Goal: Transaction & Acquisition: Purchase product/service

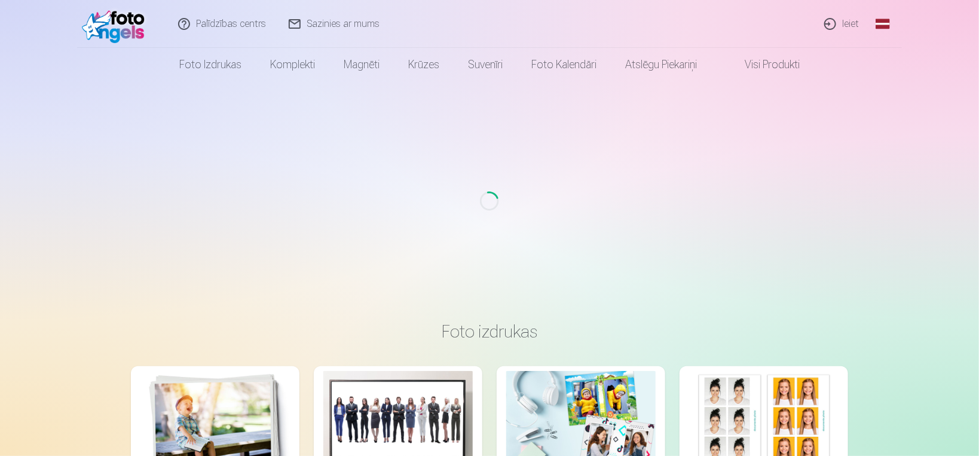
click at [829, 31] on link "Ieiet" at bounding box center [842, 24] width 57 height 48
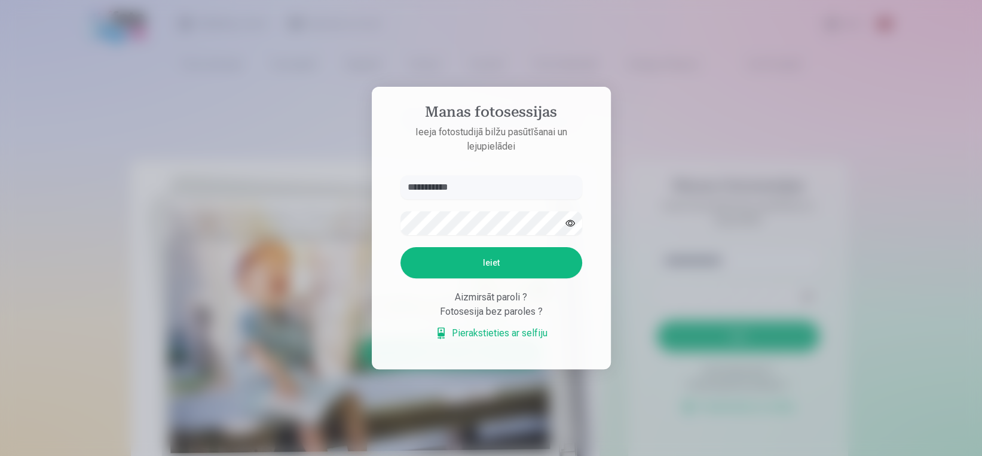
type input "**********"
click at [562, 225] on button "button" at bounding box center [570, 223] width 23 height 23
click at [523, 258] on button "Ieiet" at bounding box center [492, 262] width 182 height 31
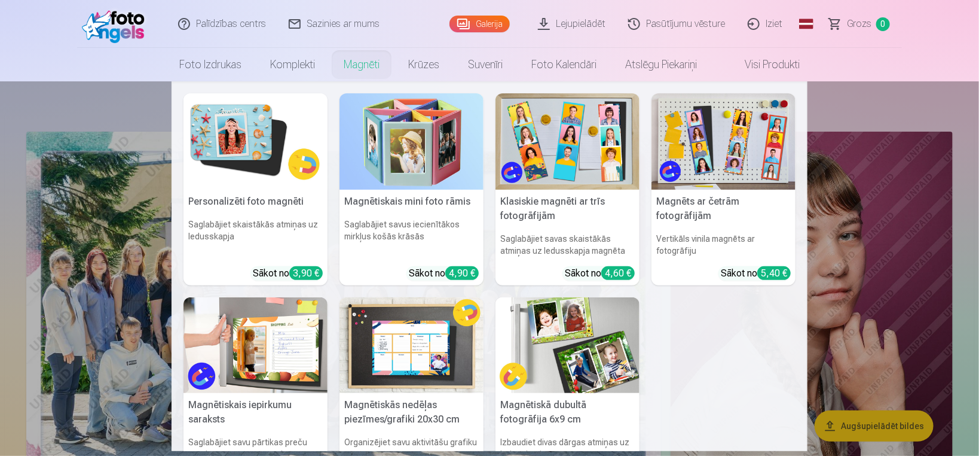
click at [23, 110] on nav "Personalizēti foto magnēti Saglabājiet skaistākās atmiņas uz ledusskapja Sākot …" at bounding box center [489, 265] width 979 height 369
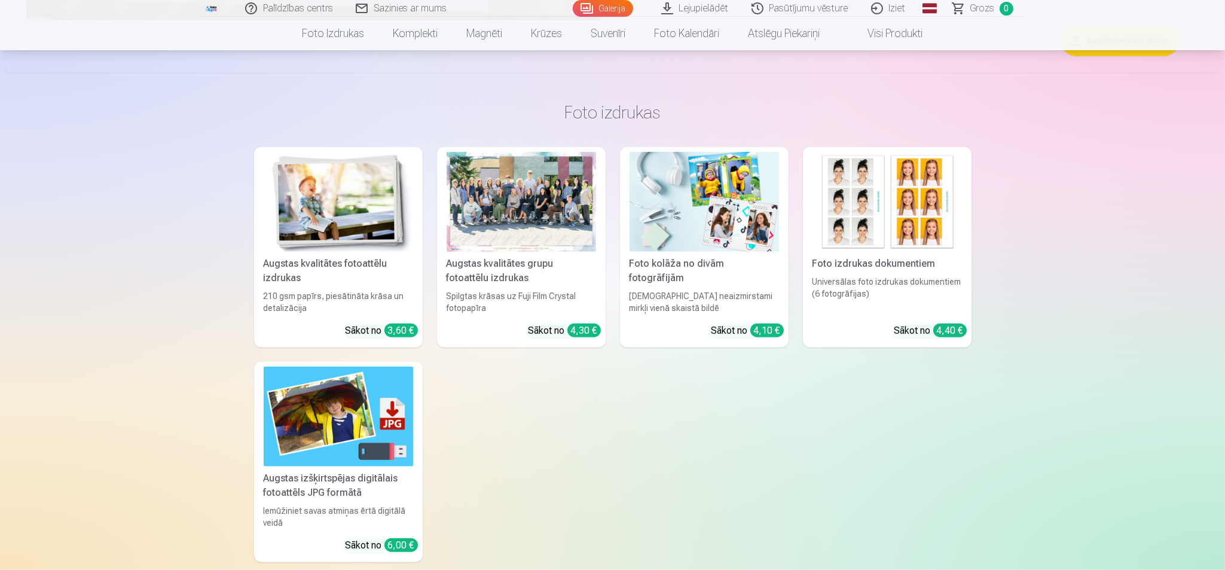
scroll to position [2586, 0]
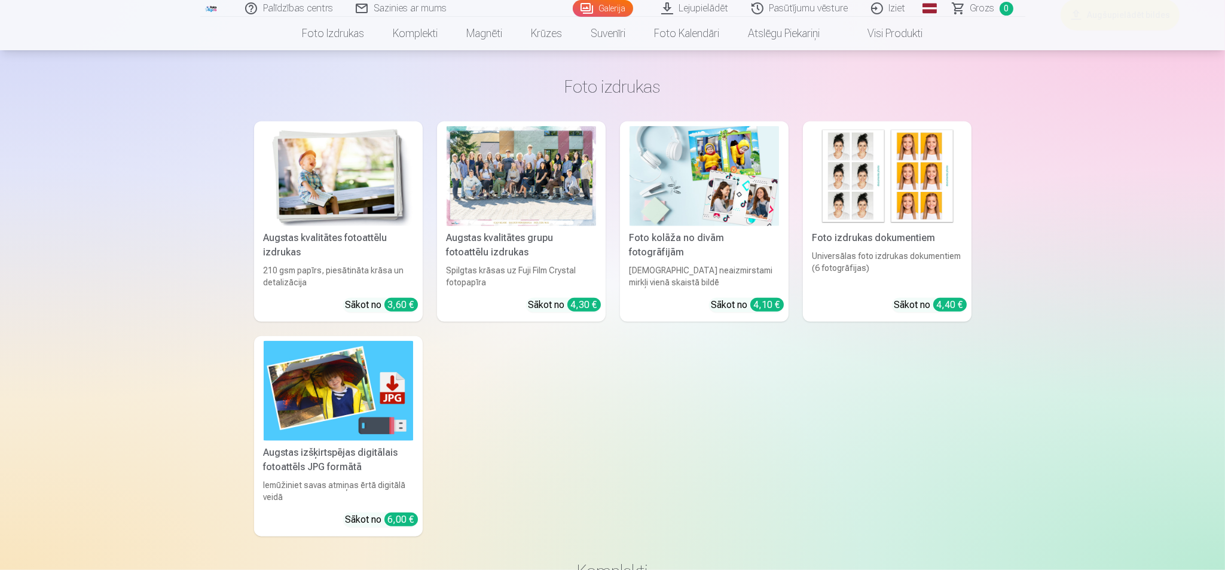
click at [386, 204] on img at bounding box center [338, 176] width 149 height 100
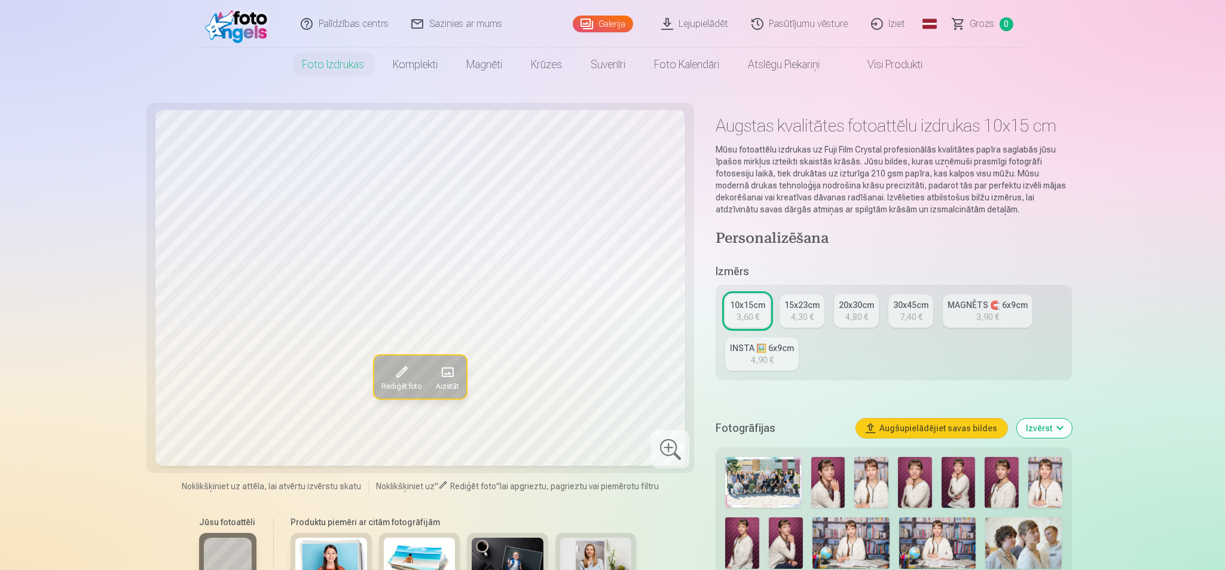
click at [793, 455] on img at bounding box center [786, 542] width 34 height 51
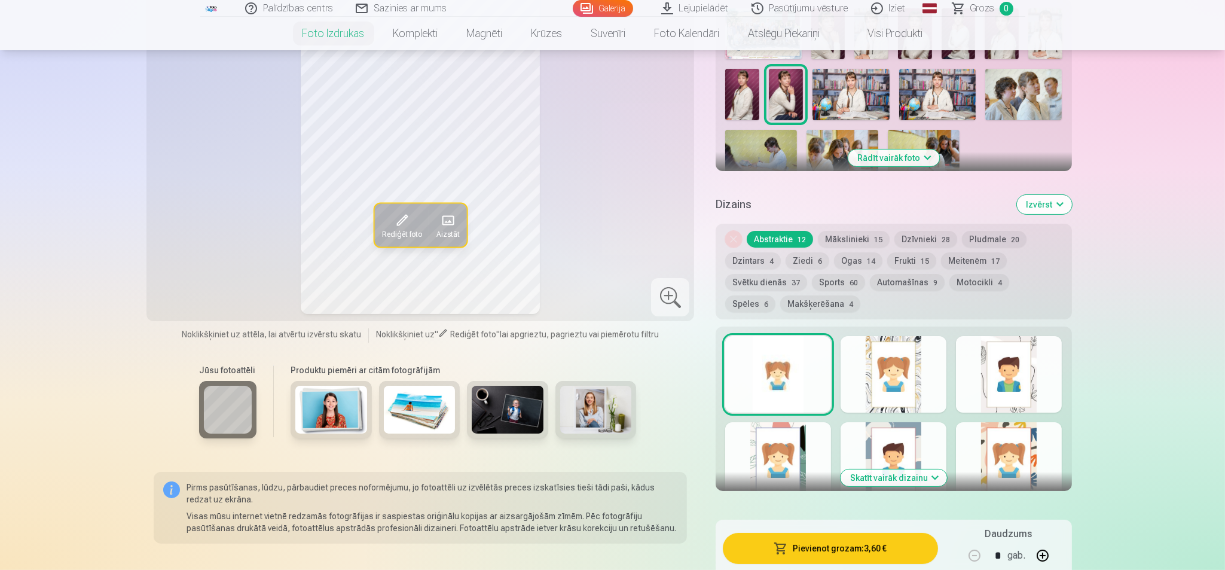
scroll to position [523, 0]
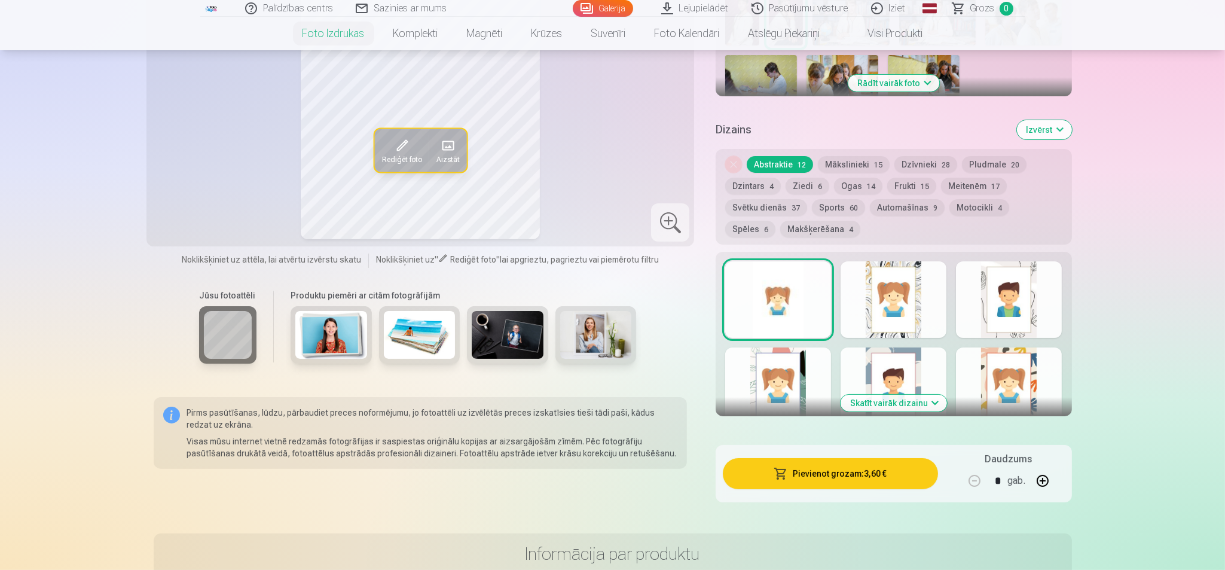
click at [853, 169] on button "Mākslinieki 15" at bounding box center [854, 164] width 72 height 17
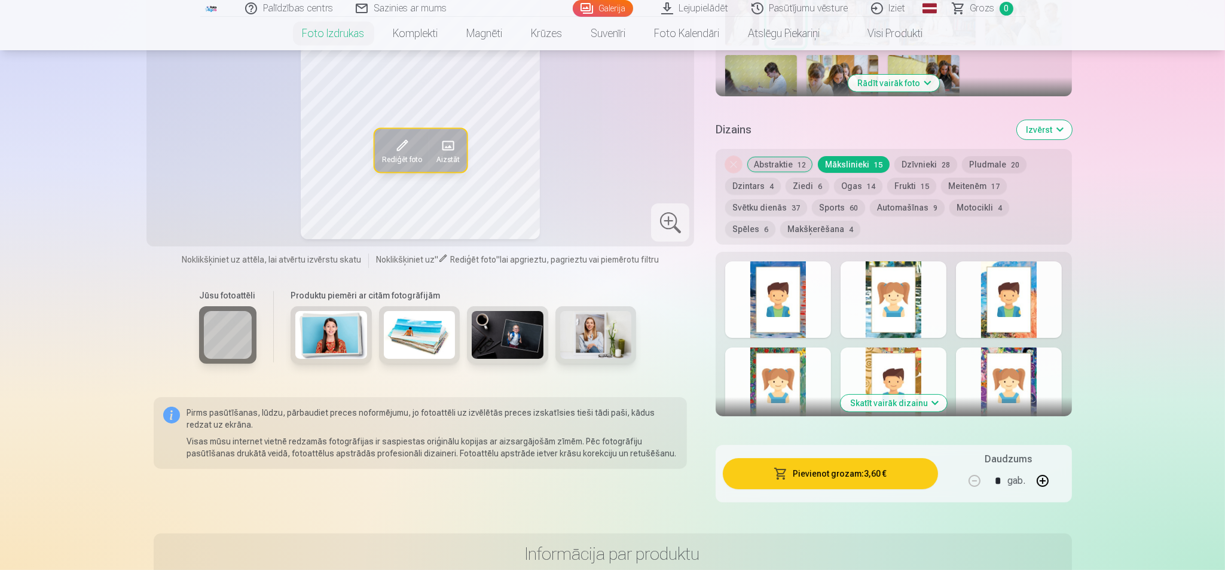
click at [781, 166] on button "Abstraktie 12" at bounding box center [780, 164] width 66 height 17
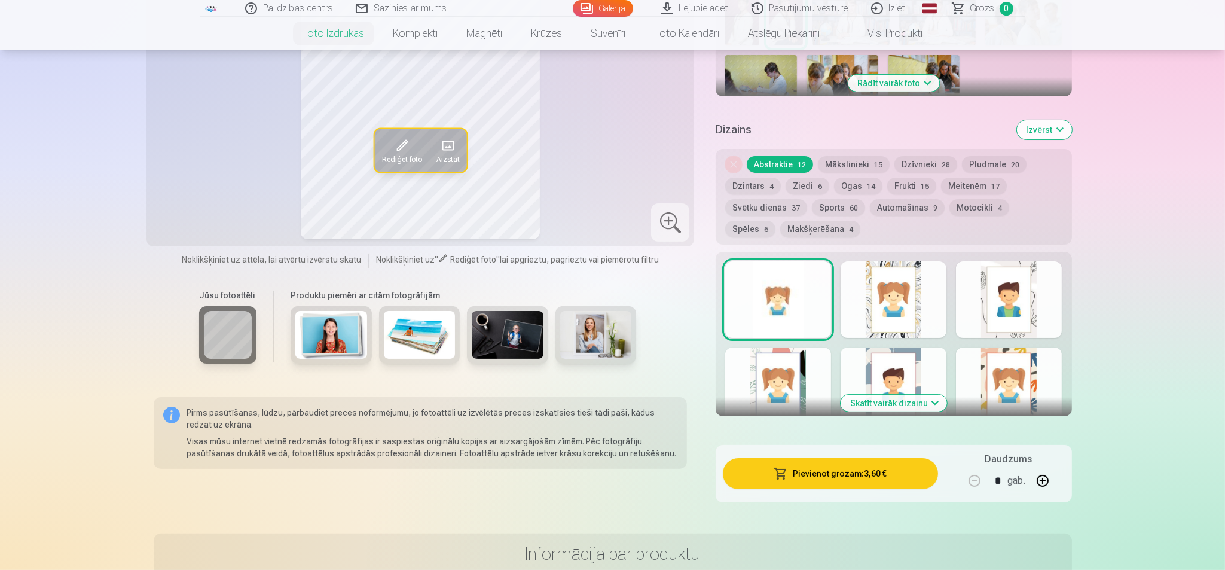
click at [902, 269] on div at bounding box center [894, 299] width 106 height 77
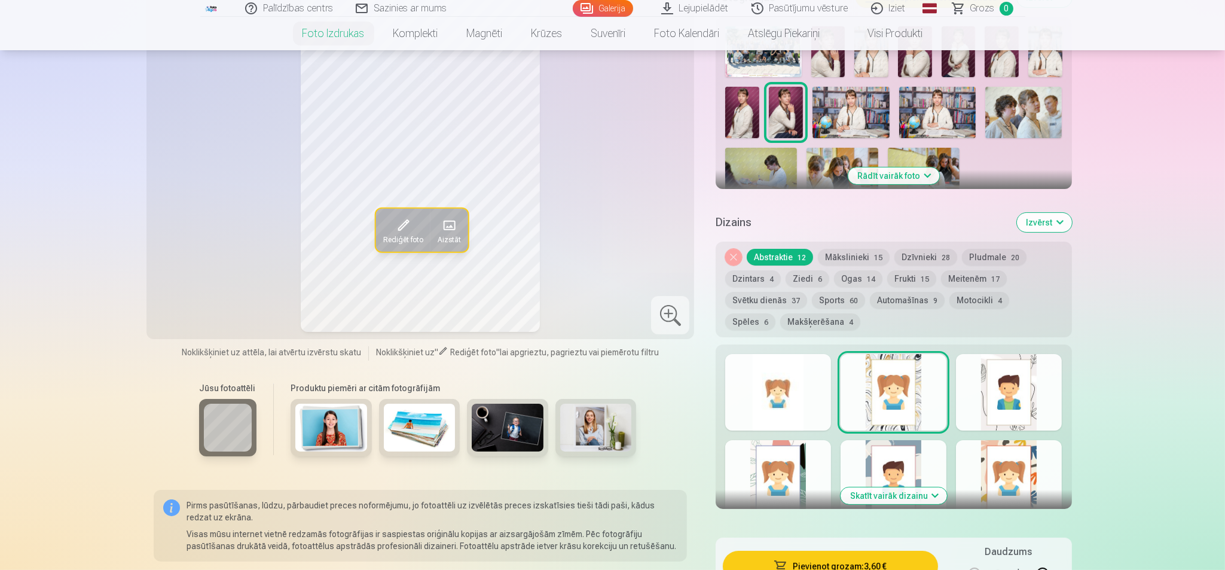
scroll to position [448, 0]
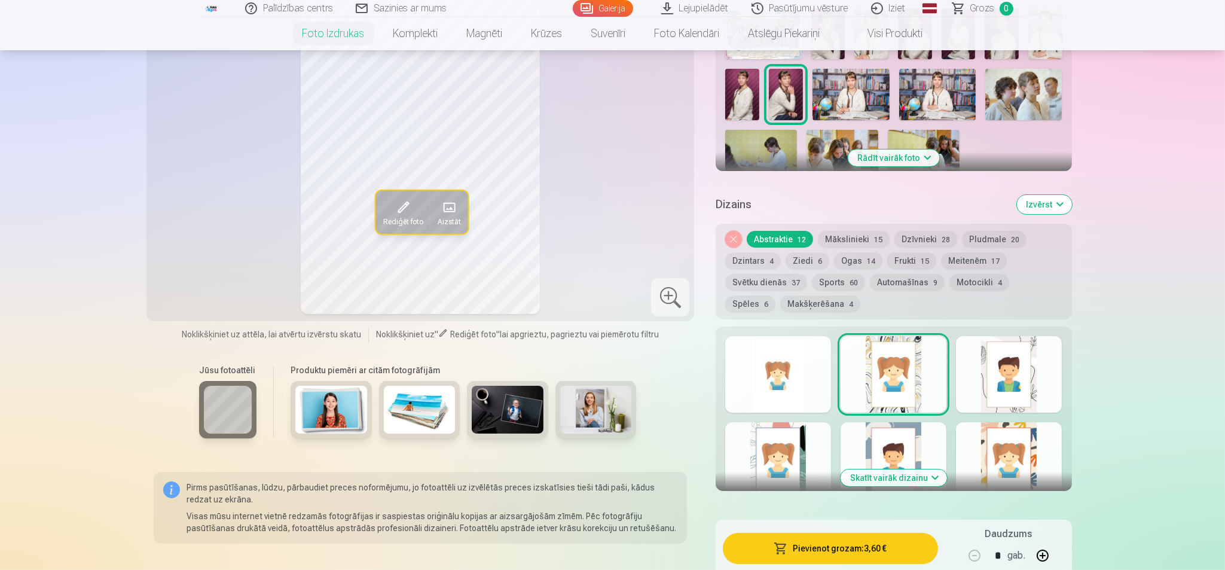
click at [979, 355] on div at bounding box center [1009, 374] width 106 height 77
click at [917, 347] on div at bounding box center [894, 374] width 106 height 77
click at [979, 358] on div at bounding box center [1009, 374] width 106 height 77
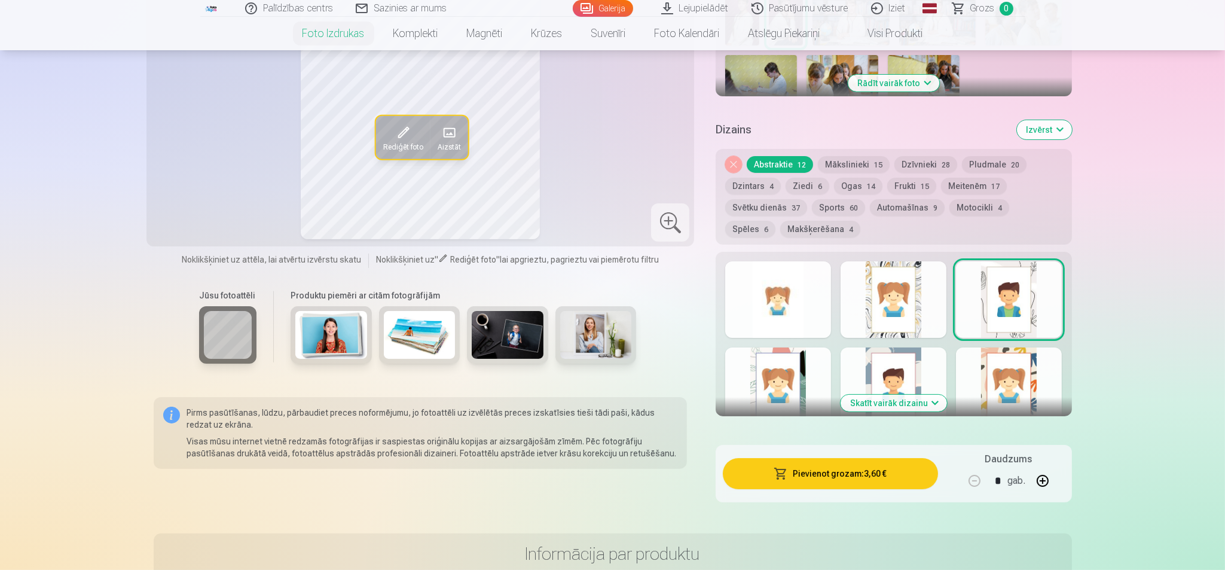
scroll to position [598, 0]
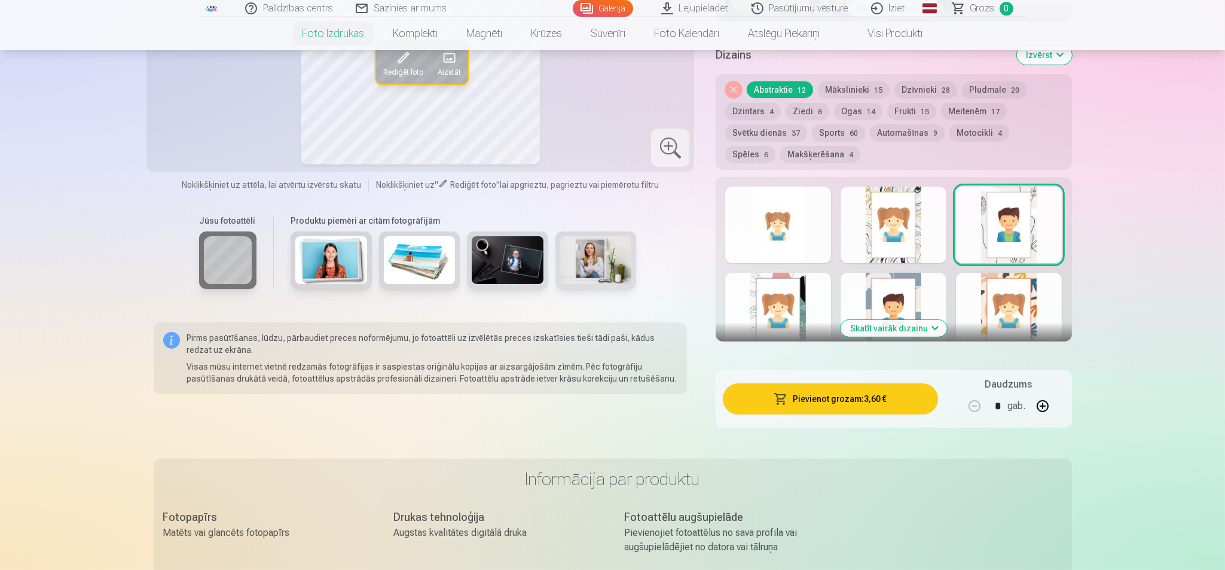
click at [929, 331] on button "Skatīt vairāk dizainu" at bounding box center [894, 328] width 106 height 17
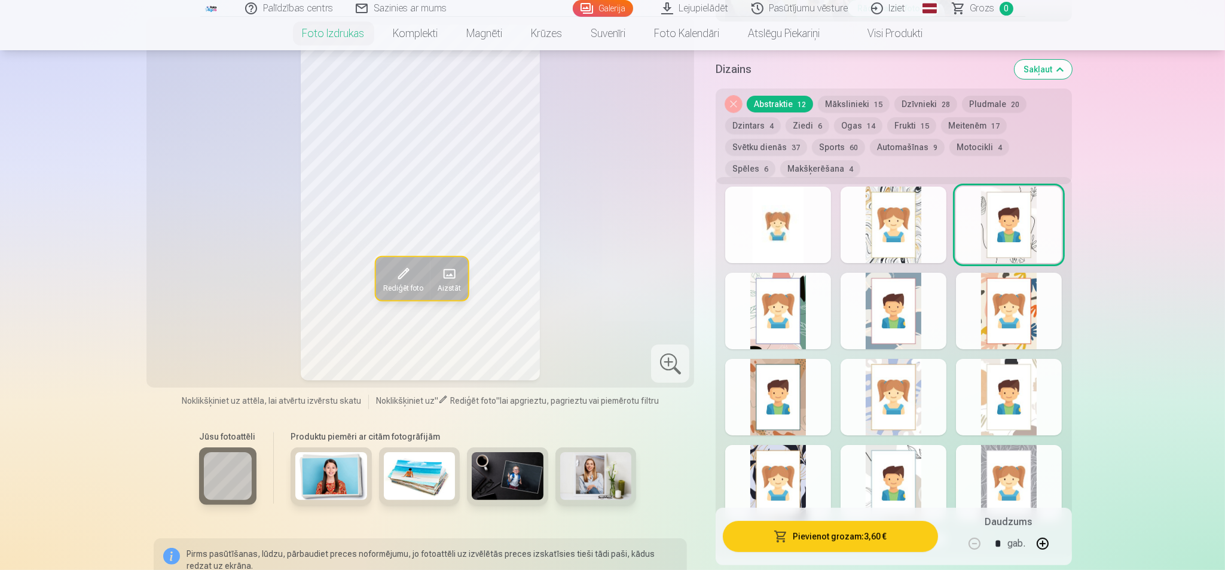
click at [979, 455] on div at bounding box center [1009, 483] width 106 height 77
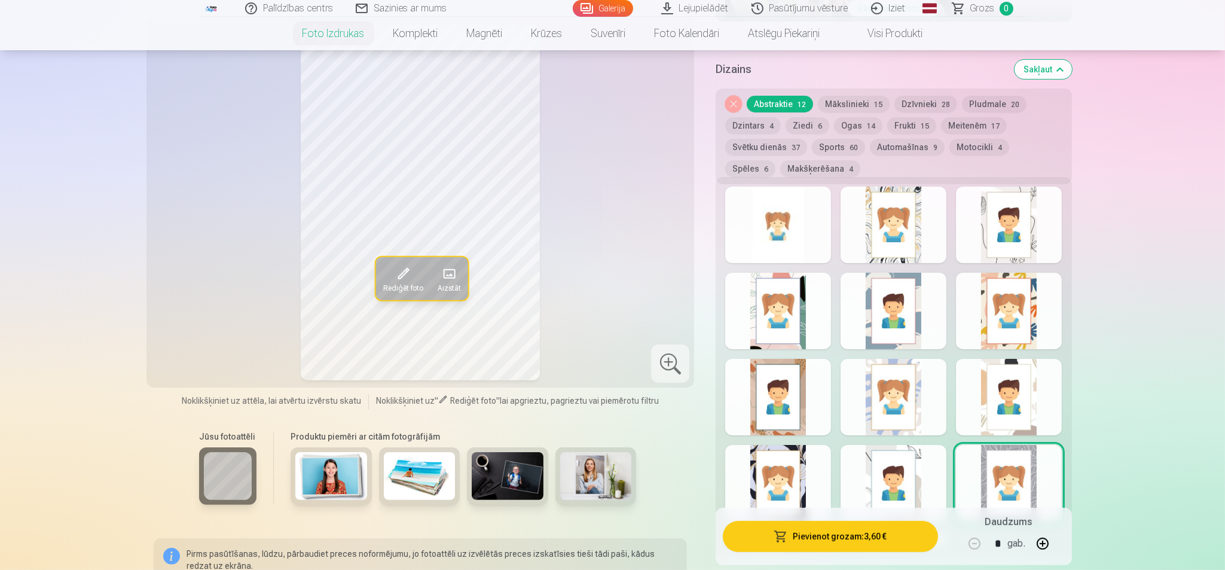
click at [879, 455] on div at bounding box center [894, 483] width 106 height 77
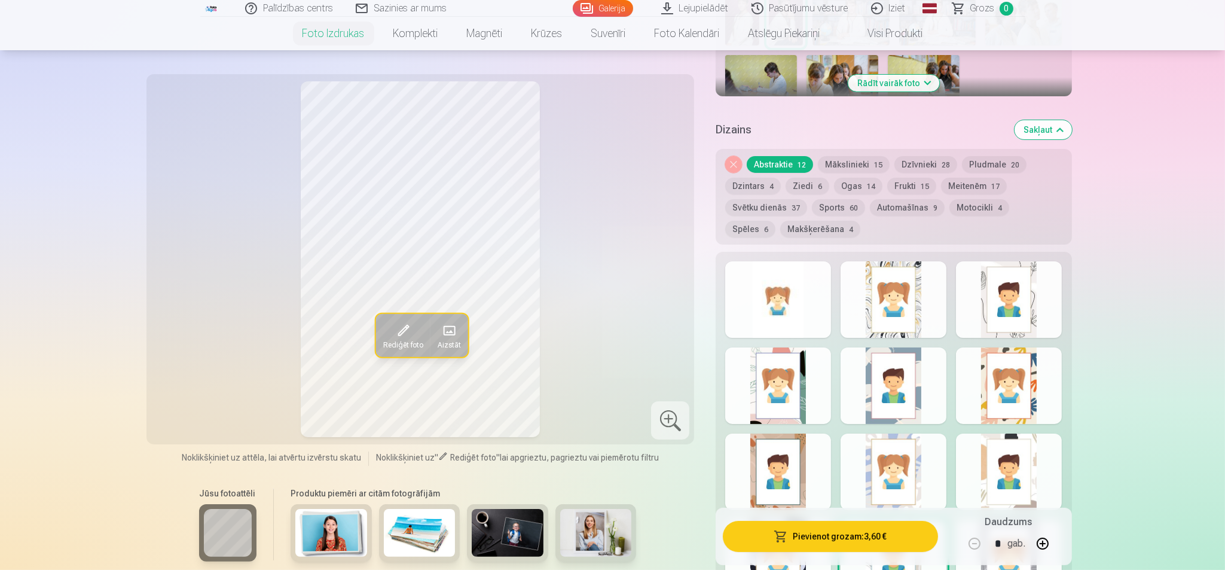
click at [799, 454] on div at bounding box center [778, 471] width 106 height 77
click at [979, 387] on div at bounding box center [1009, 385] width 106 height 77
click at [979, 309] on div at bounding box center [1009, 299] width 106 height 77
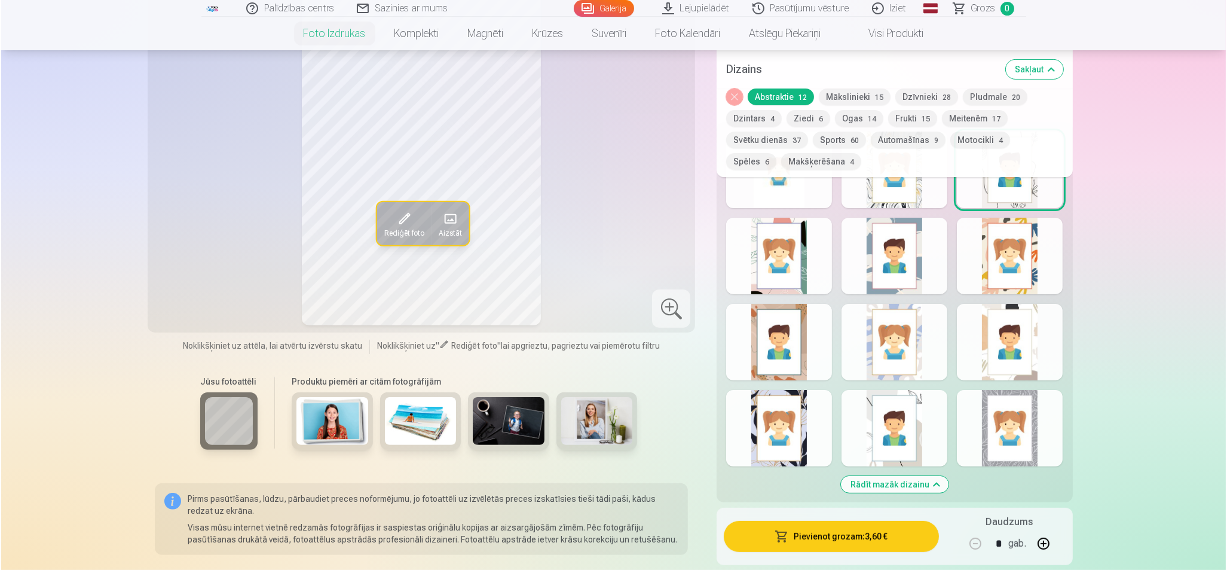
scroll to position [673, 0]
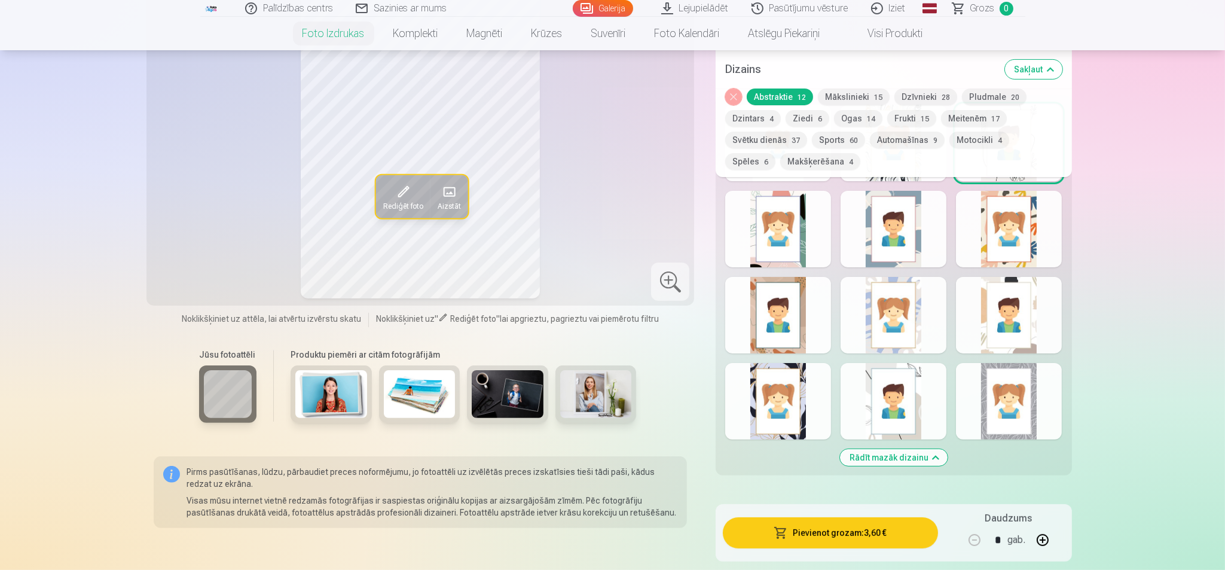
click at [841, 455] on button "Pievienot grozam : 3,60 €" at bounding box center [830, 532] width 215 height 31
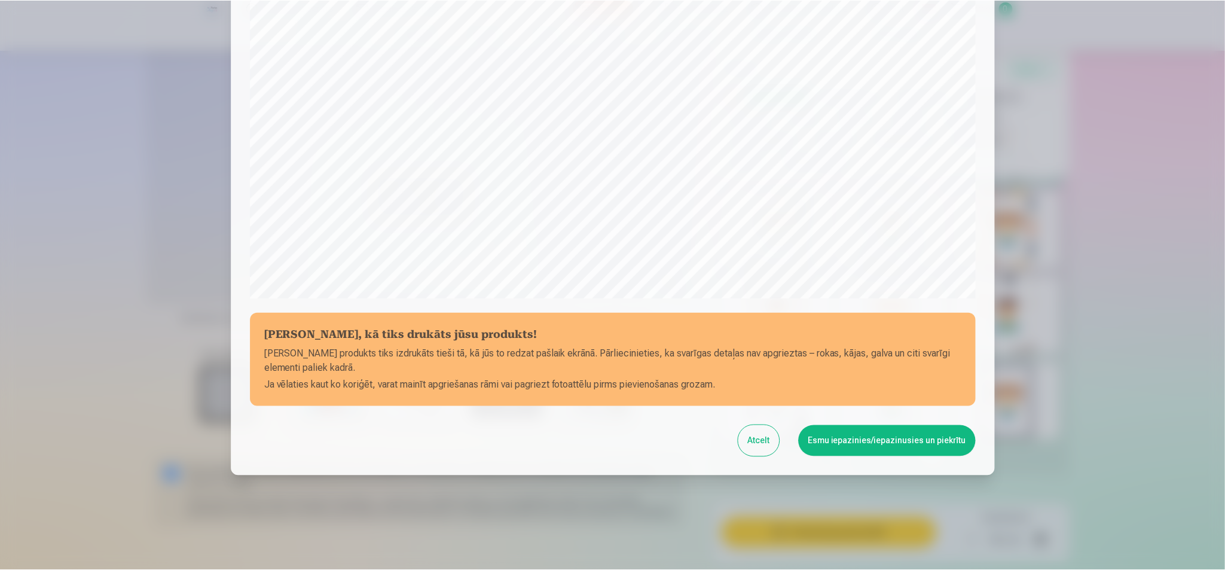
scroll to position [291, 0]
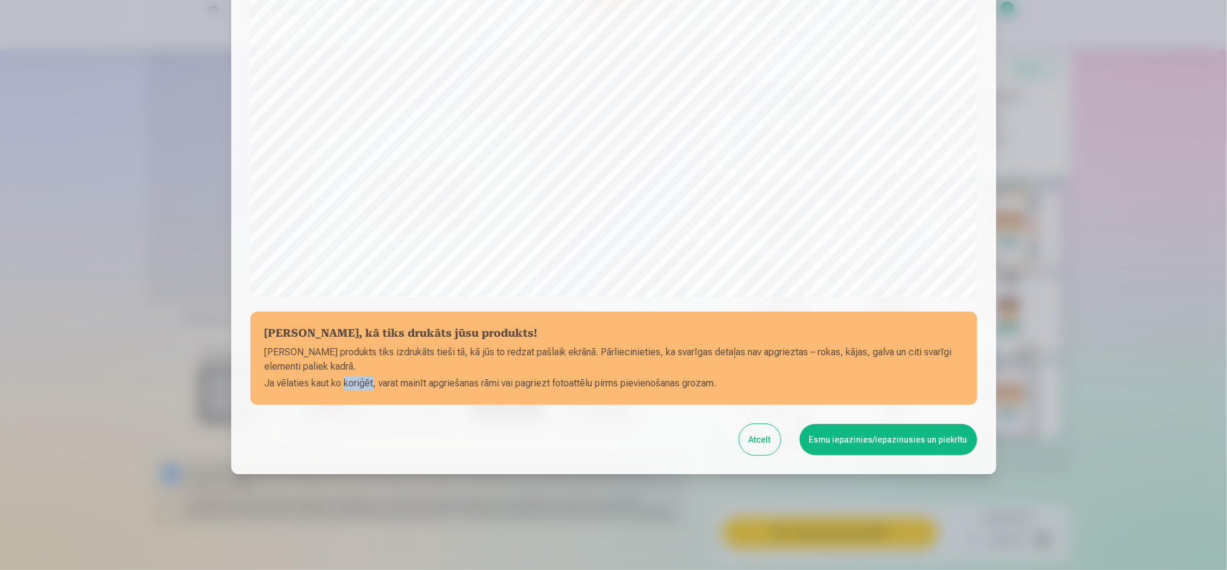
drag, startPoint x: 344, startPoint y: 384, endPoint x: 372, endPoint y: 383, distance: 28.8
click at [372, 383] on p "Ja vēlaties kaut ko koriģēt, varat mainīt apgriešanas rāmi vai pagriezt fotoatt…" at bounding box center [614, 383] width 698 height 14
click at [352, 387] on p "Ja vēlaties kaut ko koriģēt, varat mainīt apgriešanas rāmi vai pagriezt fotoatt…" at bounding box center [614, 383] width 698 height 14
click at [817, 430] on button "Esmu iepazinies/iepazinusies un piekrītu" at bounding box center [889, 439] width 178 height 31
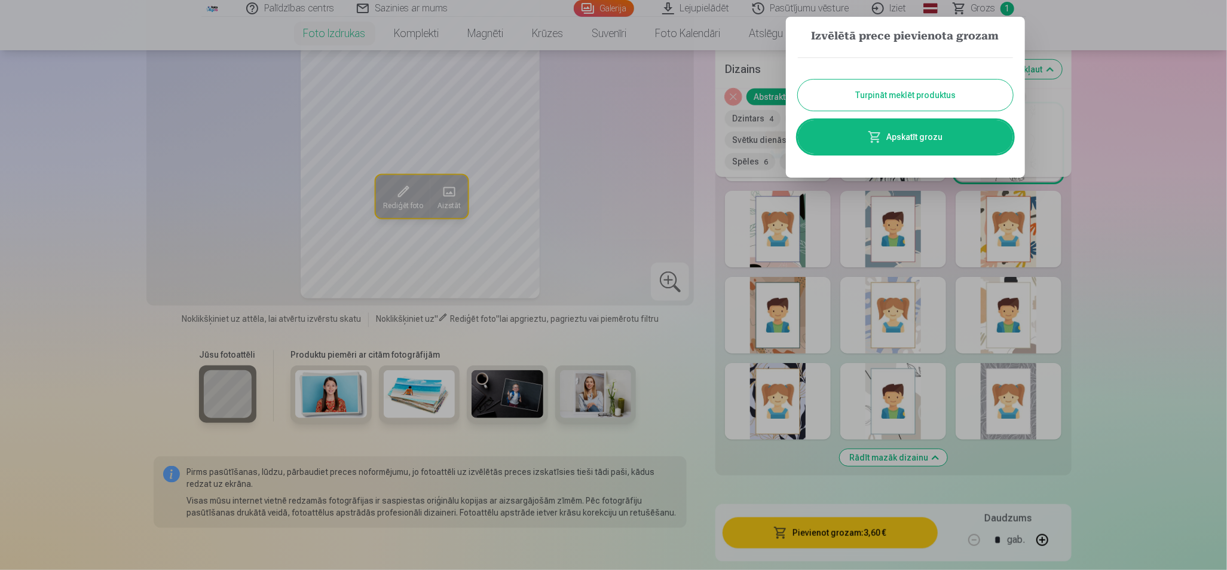
click at [979, 157] on div at bounding box center [613, 285] width 1227 height 570
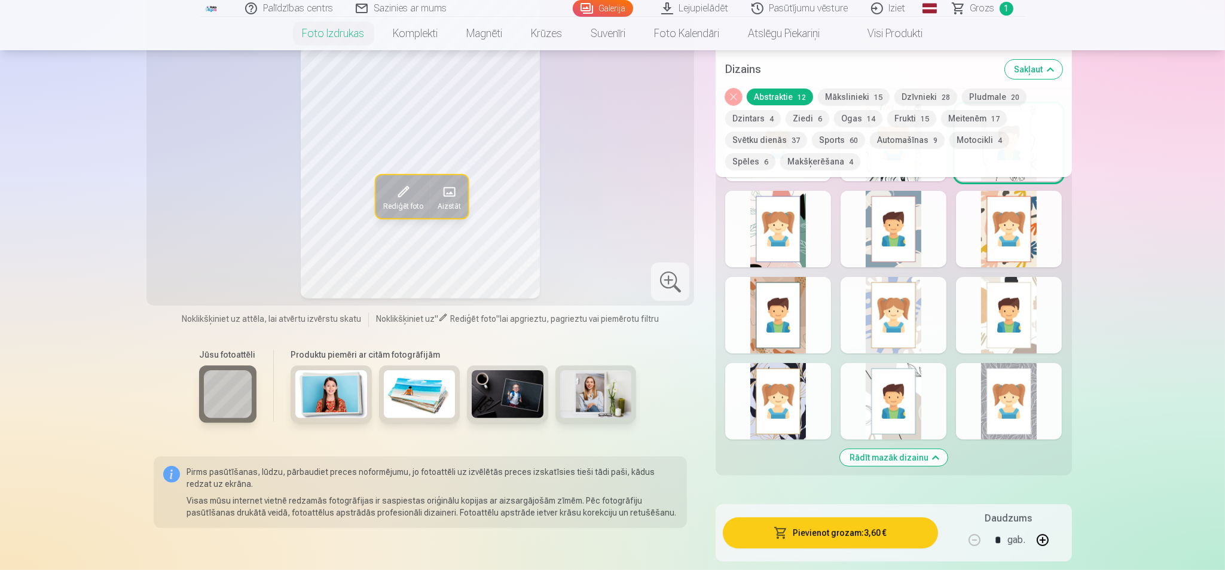
click at [802, 409] on div at bounding box center [778, 401] width 106 height 77
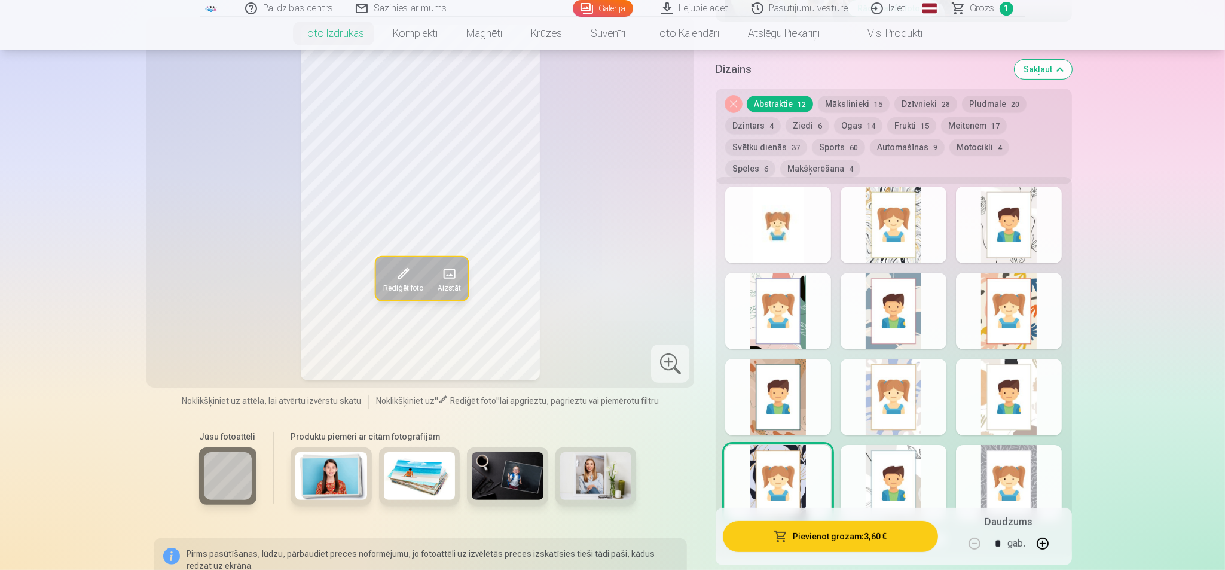
scroll to position [523, 0]
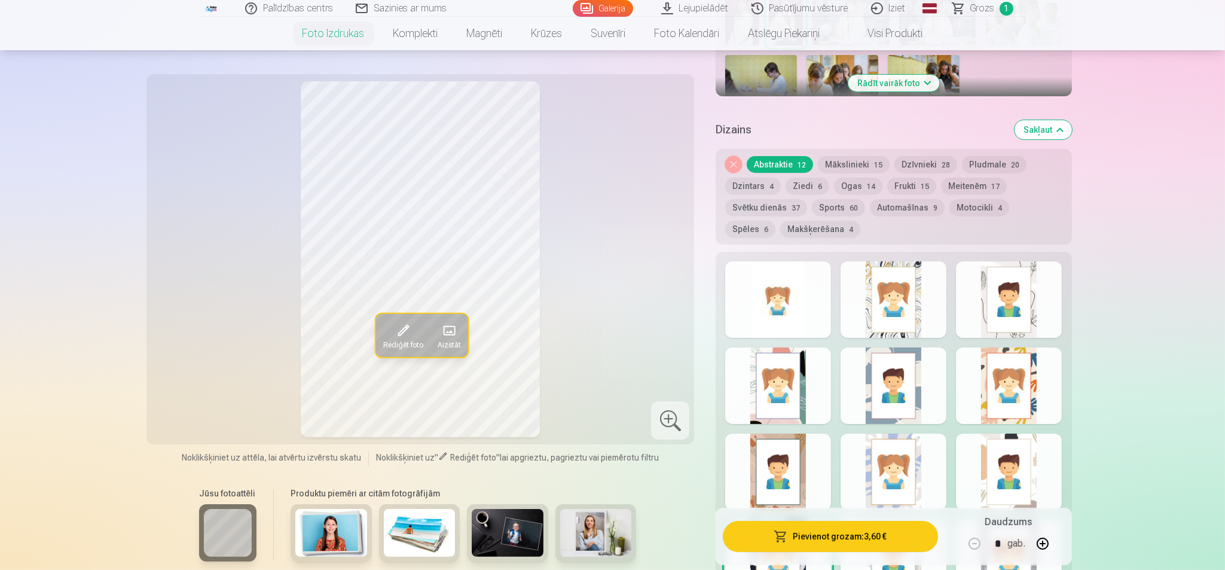
click at [979, 286] on div at bounding box center [1009, 299] width 106 height 77
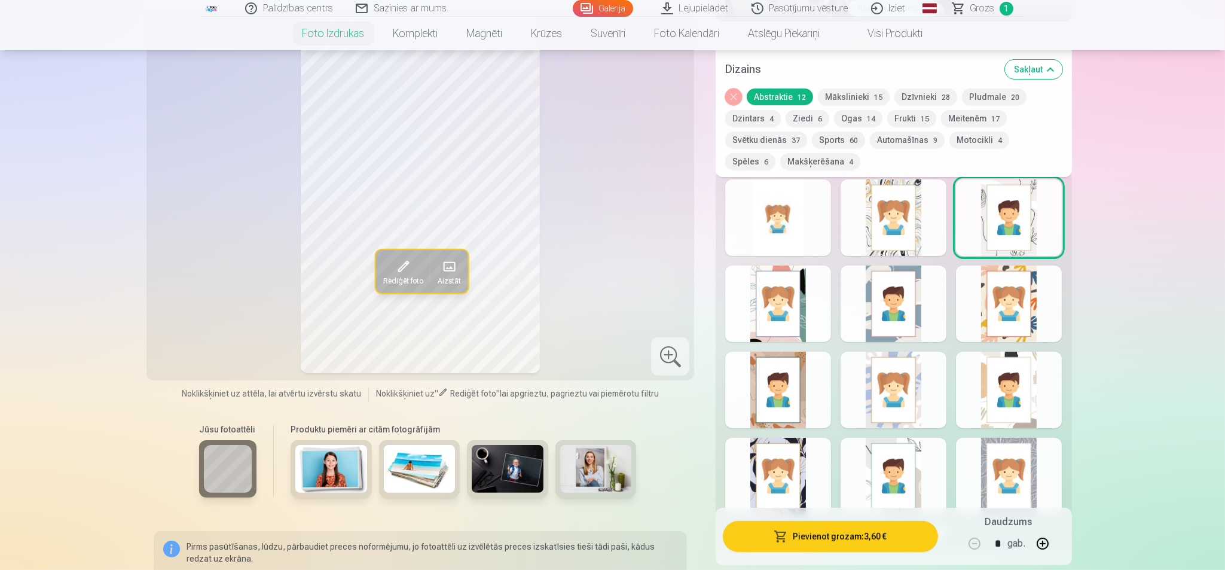
click at [979, 455] on div at bounding box center [1009, 476] width 106 height 77
click at [777, 441] on div at bounding box center [778, 476] width 106 height 77
click at [906, 455] on div at bounding box center [894, 476] width 106 height 77
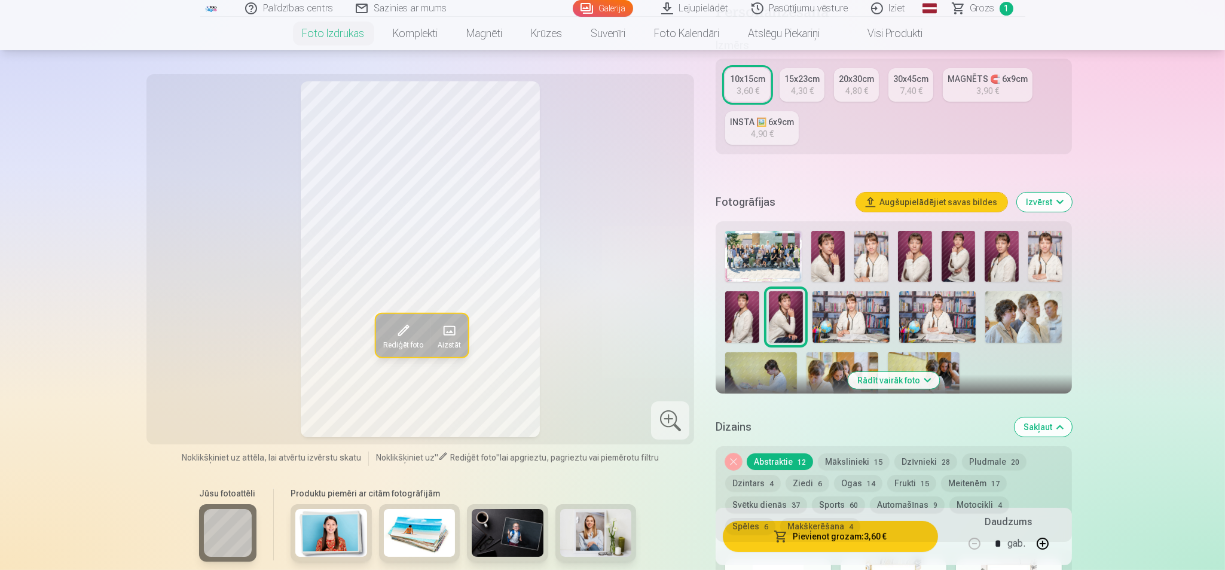
scroll to position [149, 0]
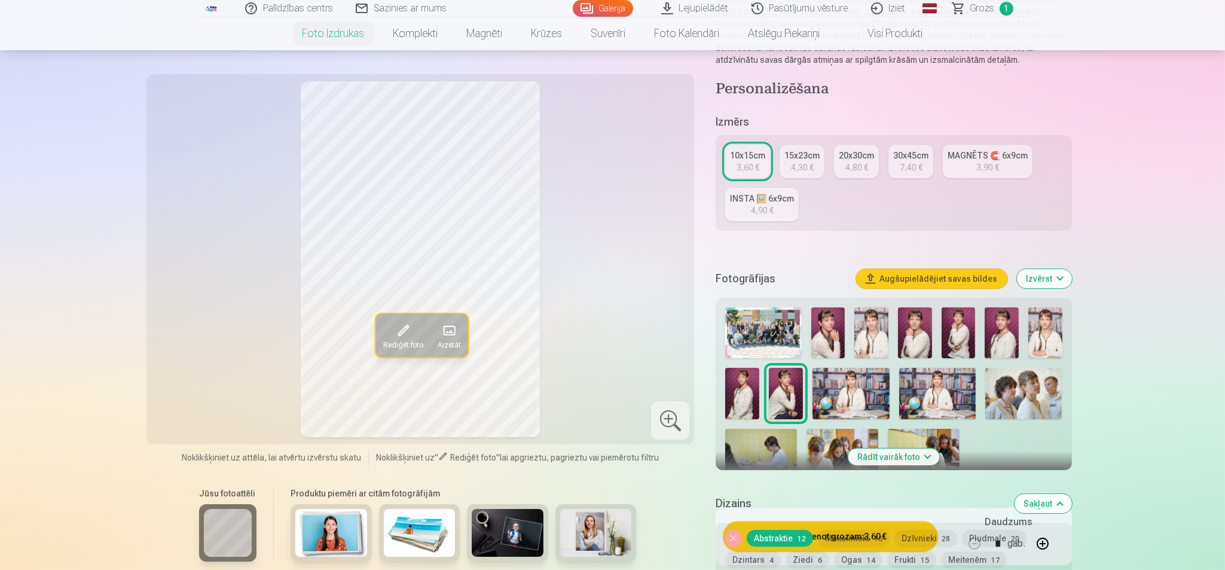
click at [778, 439] on img at bounding box center [761, 453] width 72 height 48
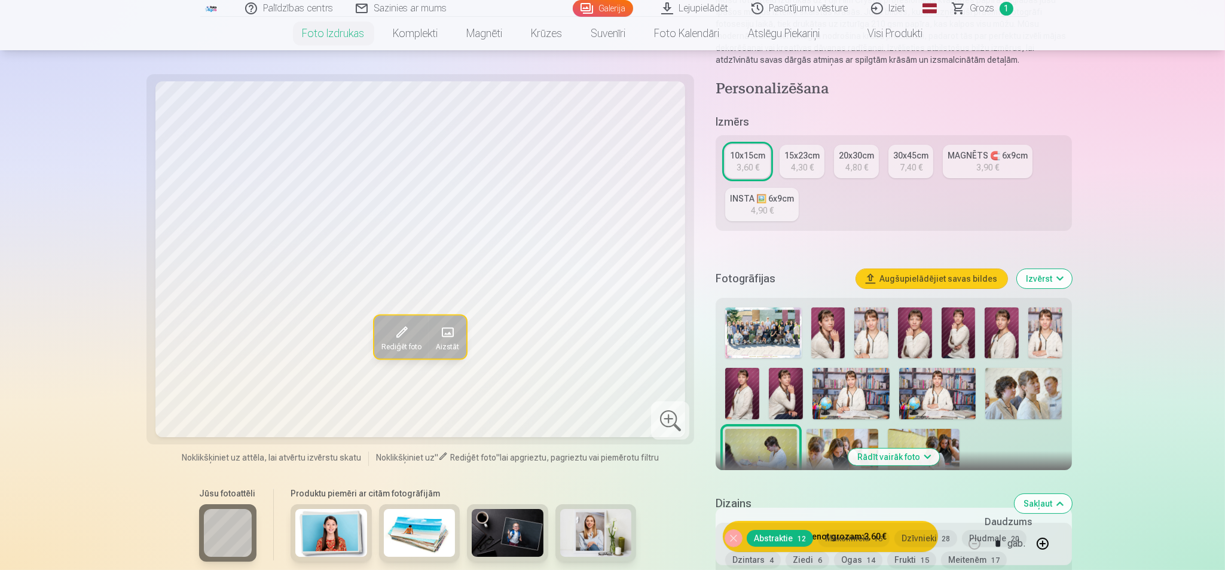
scroll to position [224, 0]
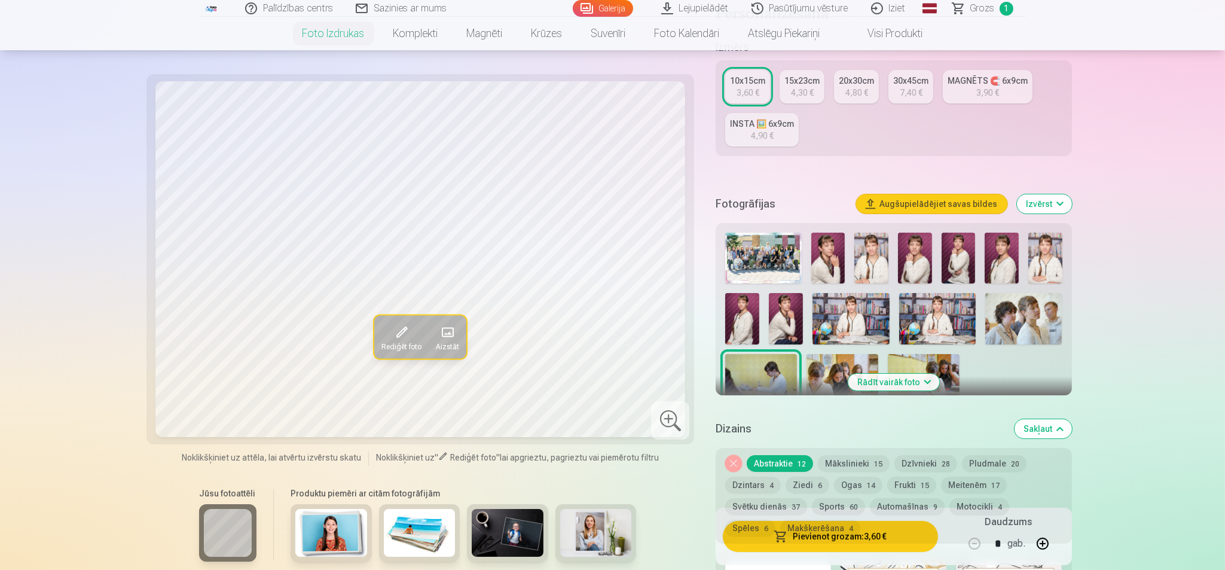
click at [927, 357] on img at bounding box center [924, 378] width 72 height 48
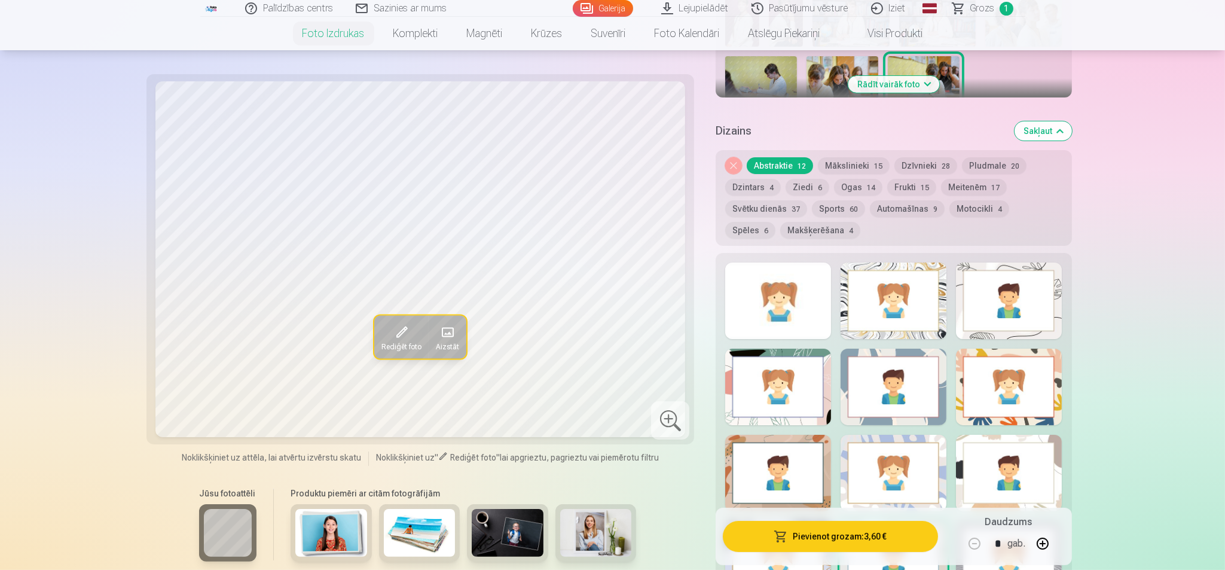
scroll to position [523, 0]
click at [795, 322] on div at bounding box center [778, 299] width 106 height 77
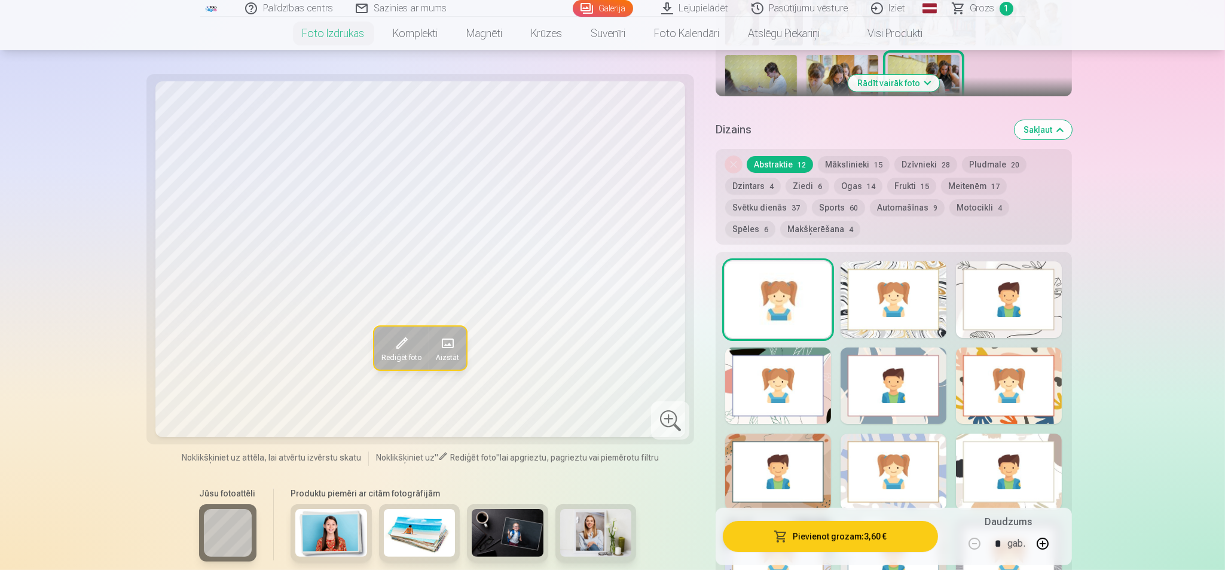
click at [900, 319] on div at bounding box center [894, 299] width 106 height 77
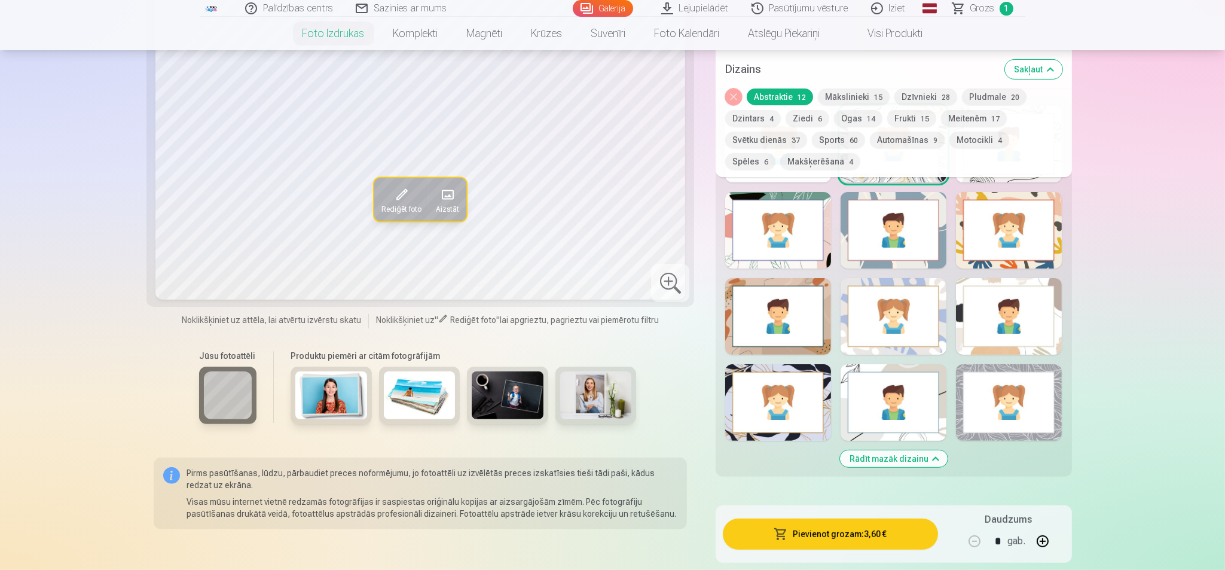
scroll to position [673, 0]
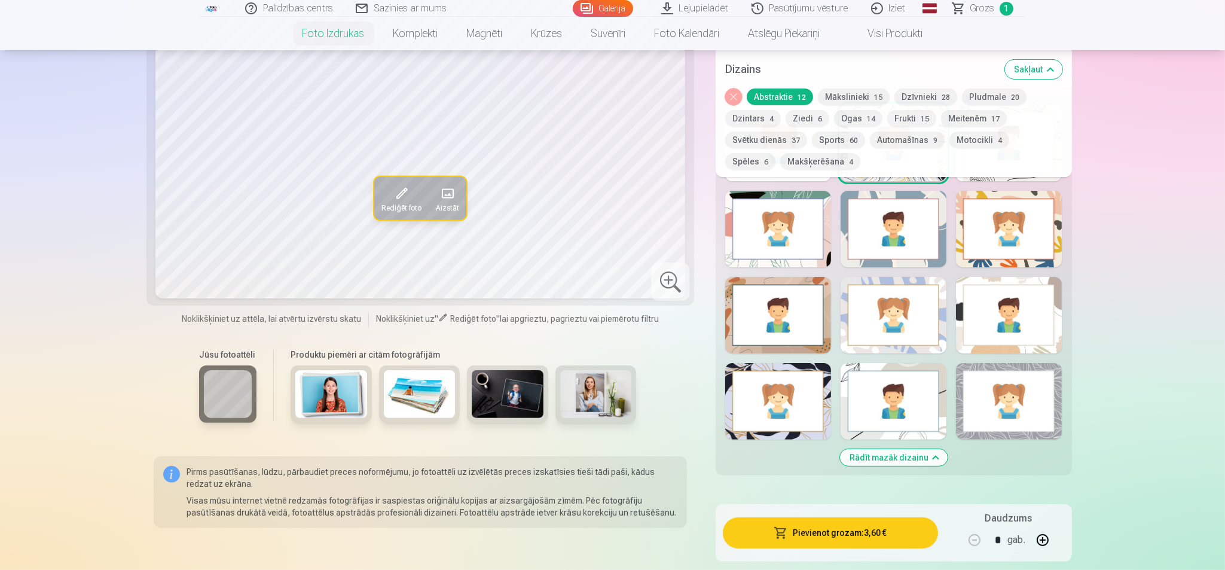
click at [936, 422] on div at bounding box center [894, 401] width 106 height 77
click at [979, 410] on div at bounding box center [1009, 401] width 106 height 77
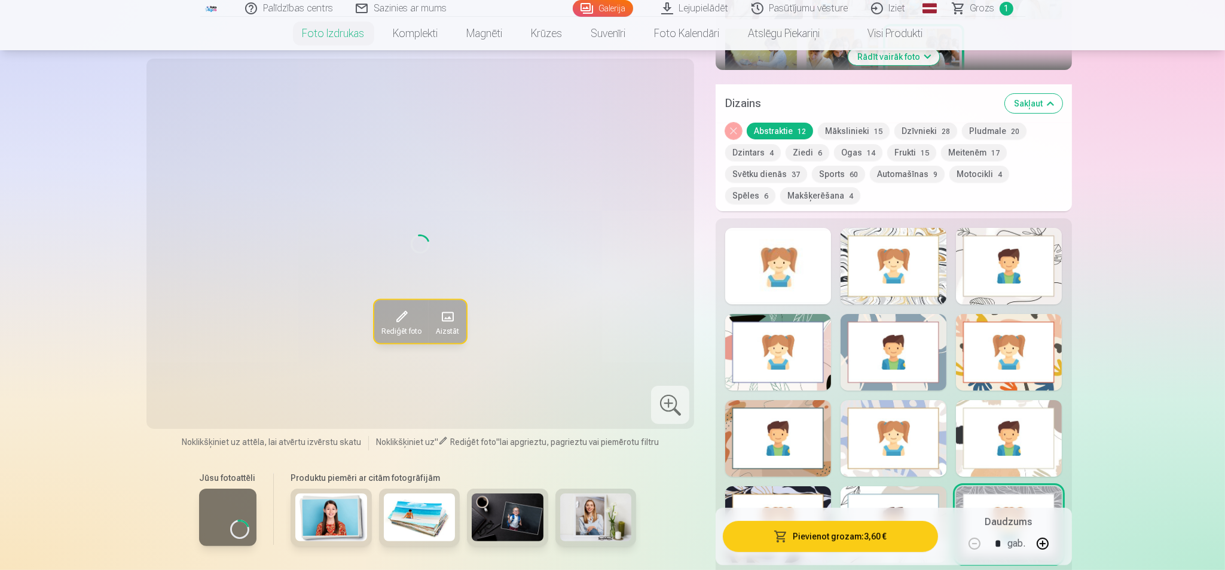
scroll to position [523, 0]
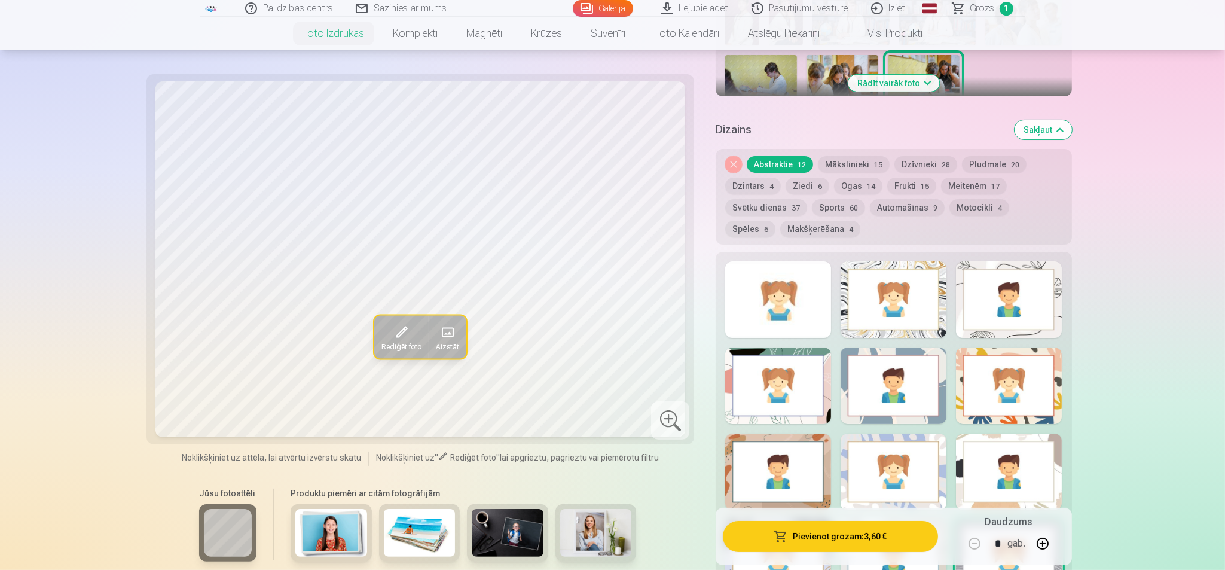
click at [979, 303] on div at bounding box center [1009, 299] width 106 height 77
click at [881, 296] on div at bounding box center [894, 299] width 106 height 77
click at [780, 362] on div at bounding box center [778, 385] width 106 height 77
click at [979, 303] on div at bounding box center [1009, 299] width 106 height 77
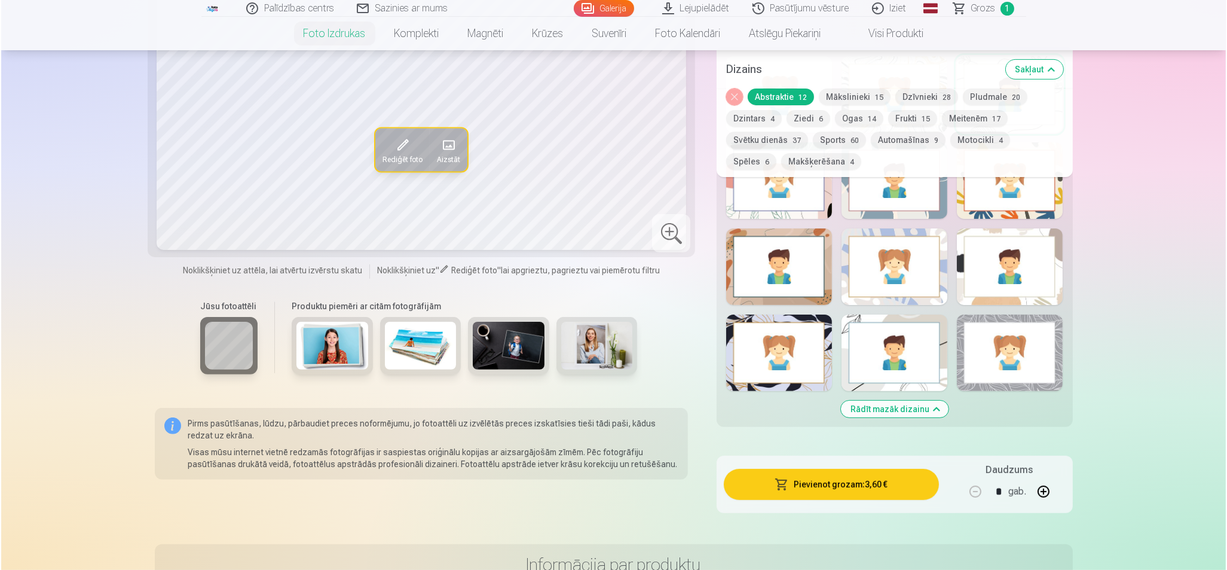
scroll to position [747, 0]
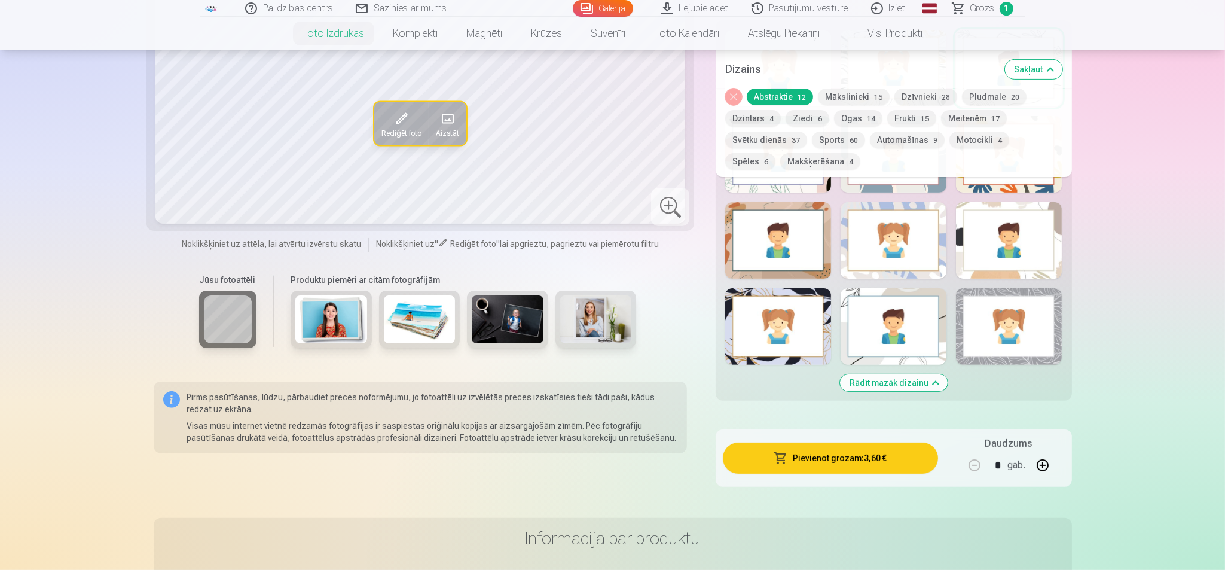
click at [853, 451] on button "Pievienot grozam : 3,60 €" at bounding box center [830, 457] width 215 height 31
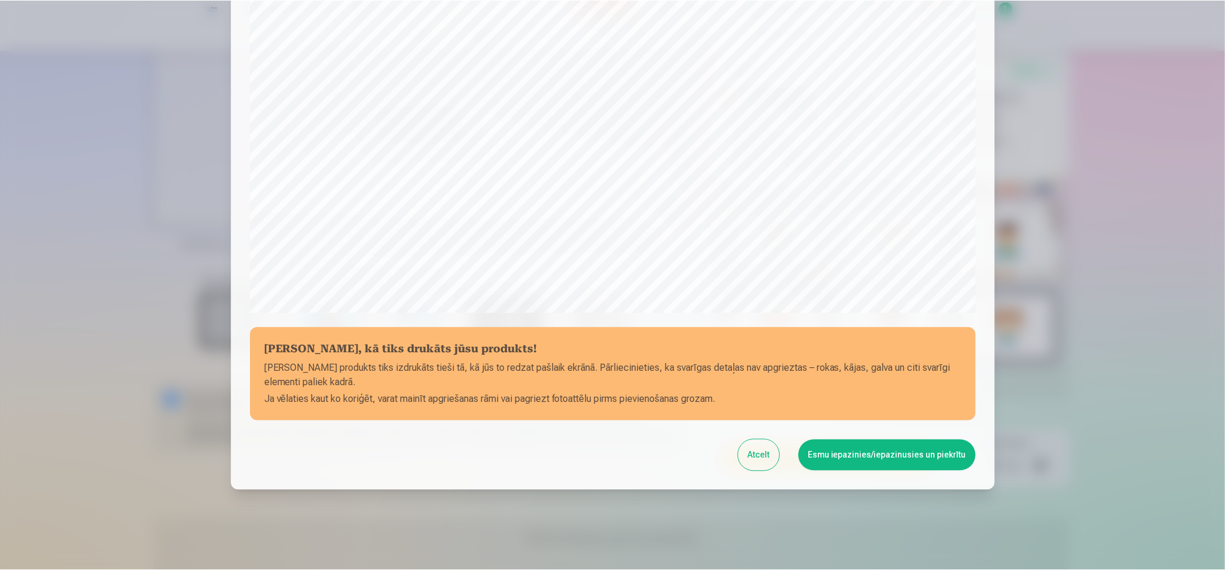
scroll to position [291, 0]
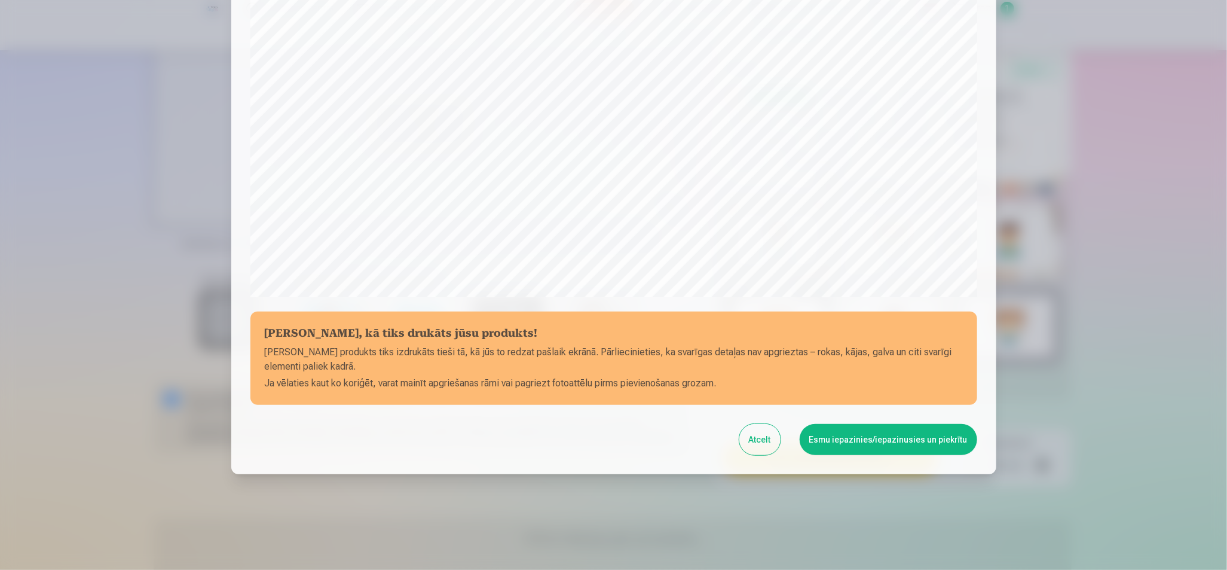
click at [856, 442] on button "Esmu iepazinies/iepazinusies un piekrītu" at bounding box center [889, 439] width 178 height 31
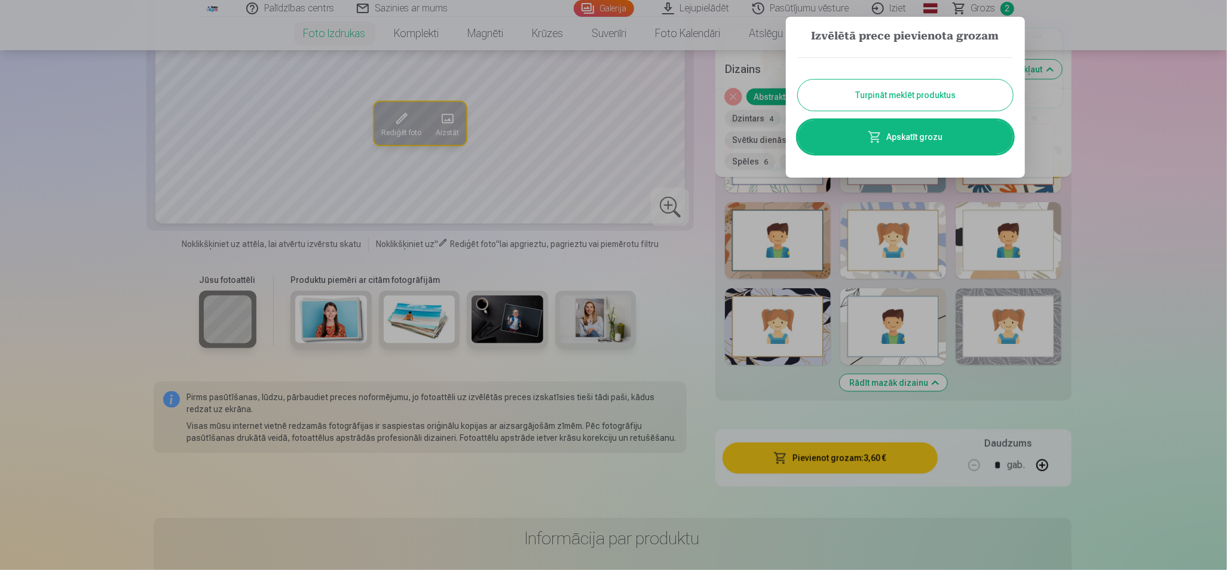
click at [979, 139] on div at bounding box center [613, 285] width 1227 height 570
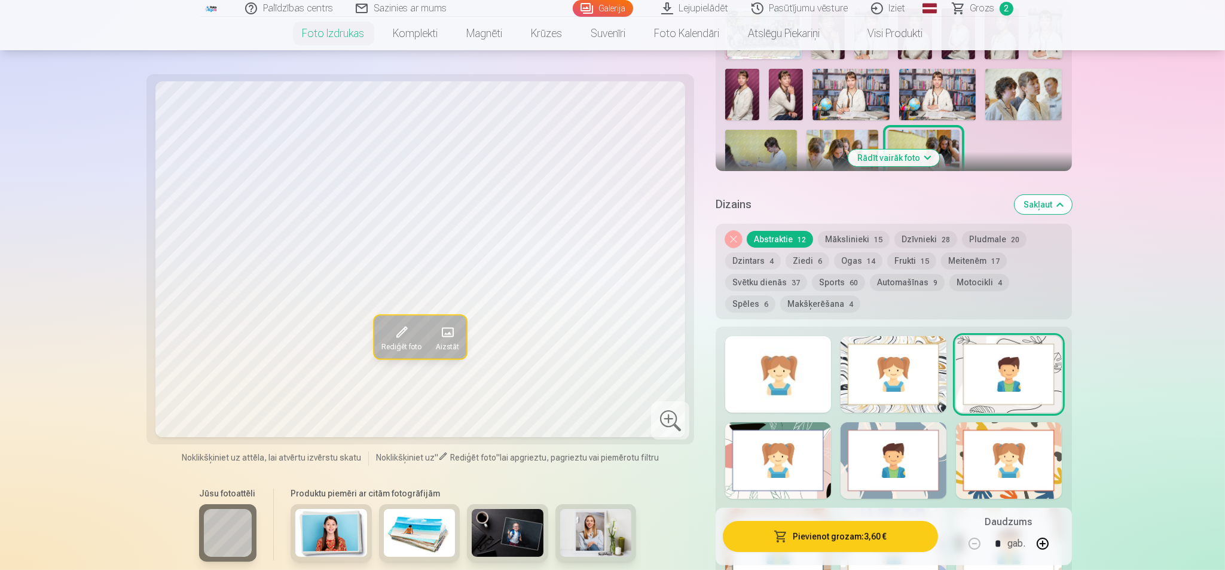
scroll to position [224, 0]
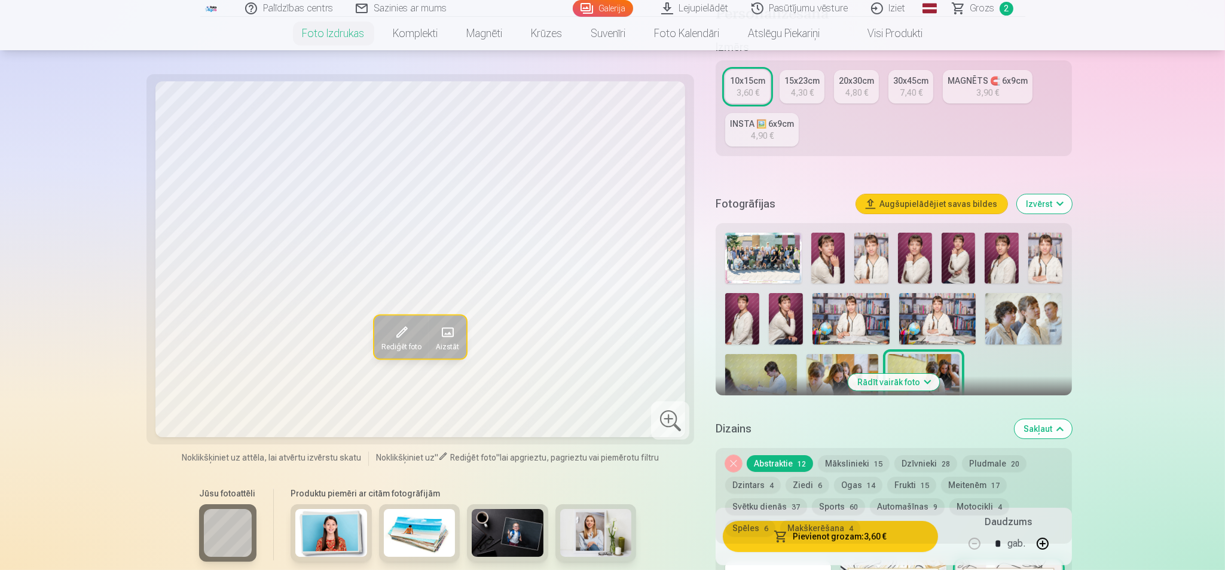
click at [863, 265] on img at bounding box center [871, 258] width 34 height 51
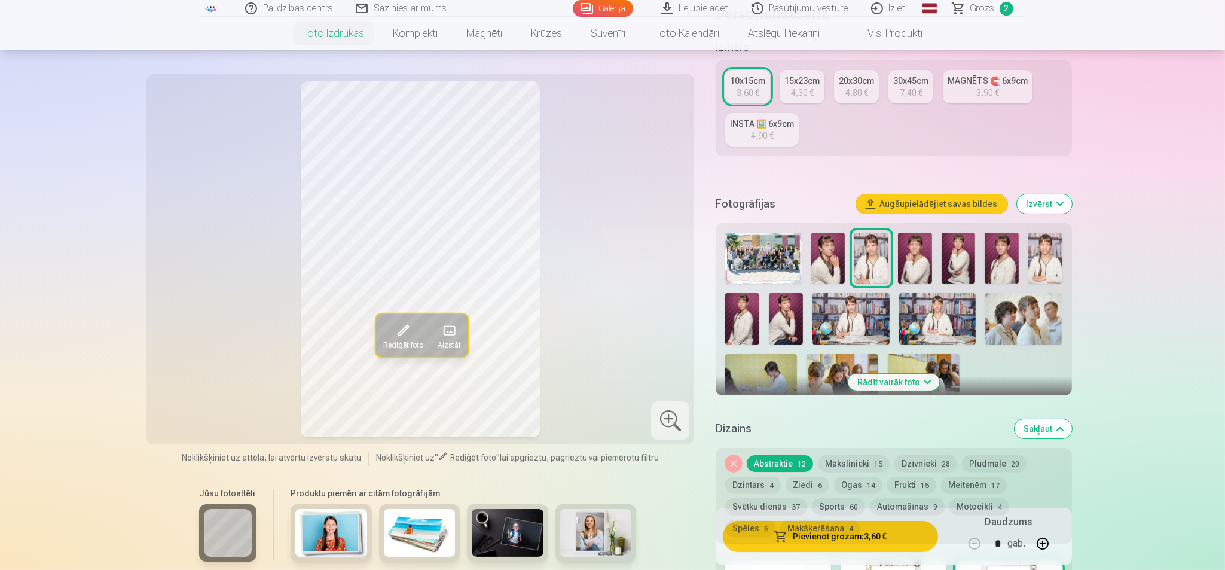
click at [783, 327] on img at bounding box center [786, 318] width 34 height 51
click at [841, 304] on img at bounding box center [850, 318] width 77 height 51
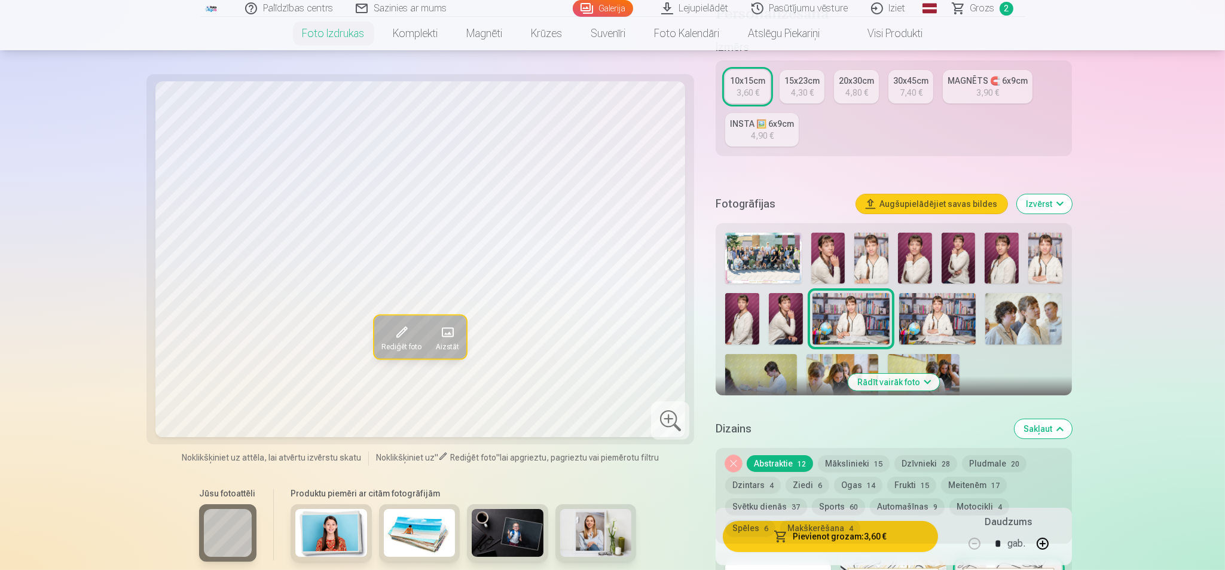
click at [885, 268] on img at bounding box center [871, 258] width 34 height 51
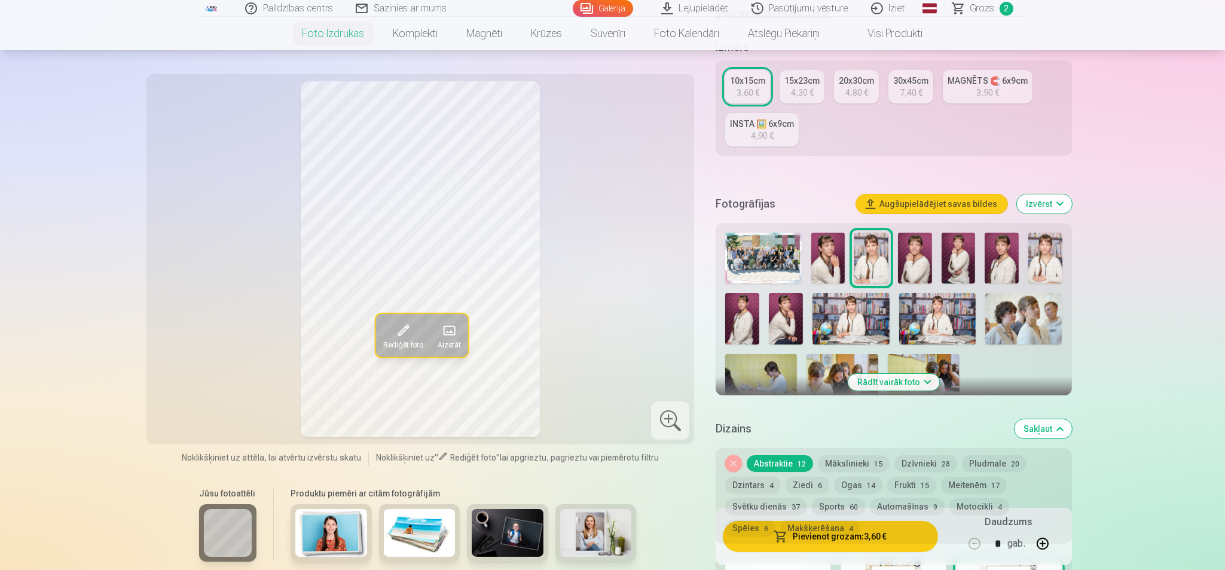
click at [839, 322] on img at bounding box center [850, 318] width 77 height 51
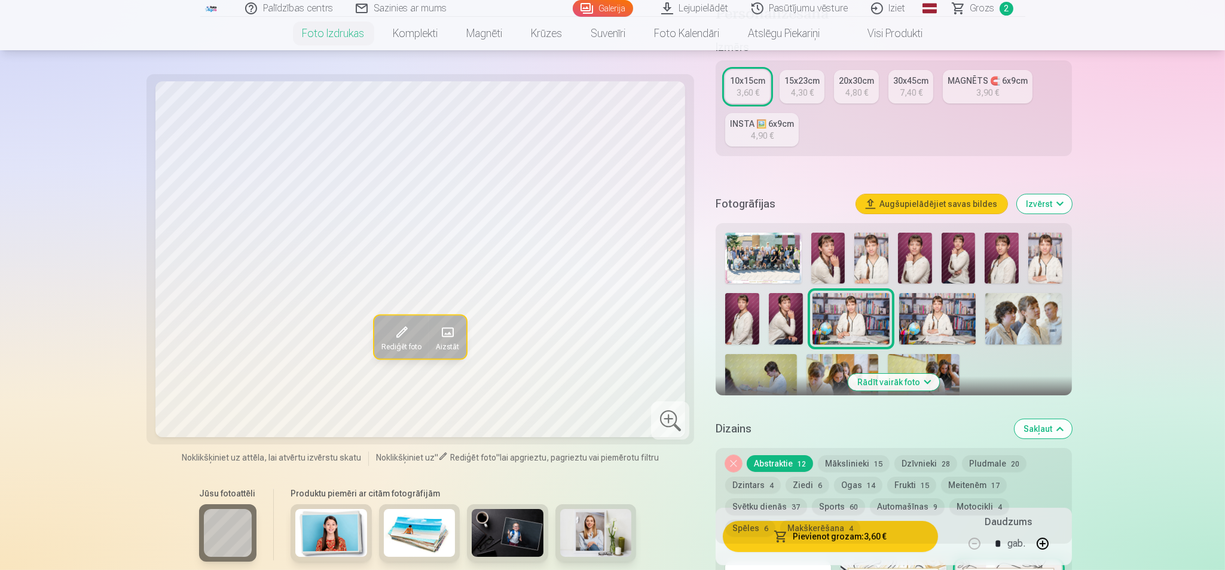
click at [927, 322] on img at bounding box center [937, 318] width 77 height 51
click at [866, 328] on img at bounding box center [850, 318] width 77 height 51
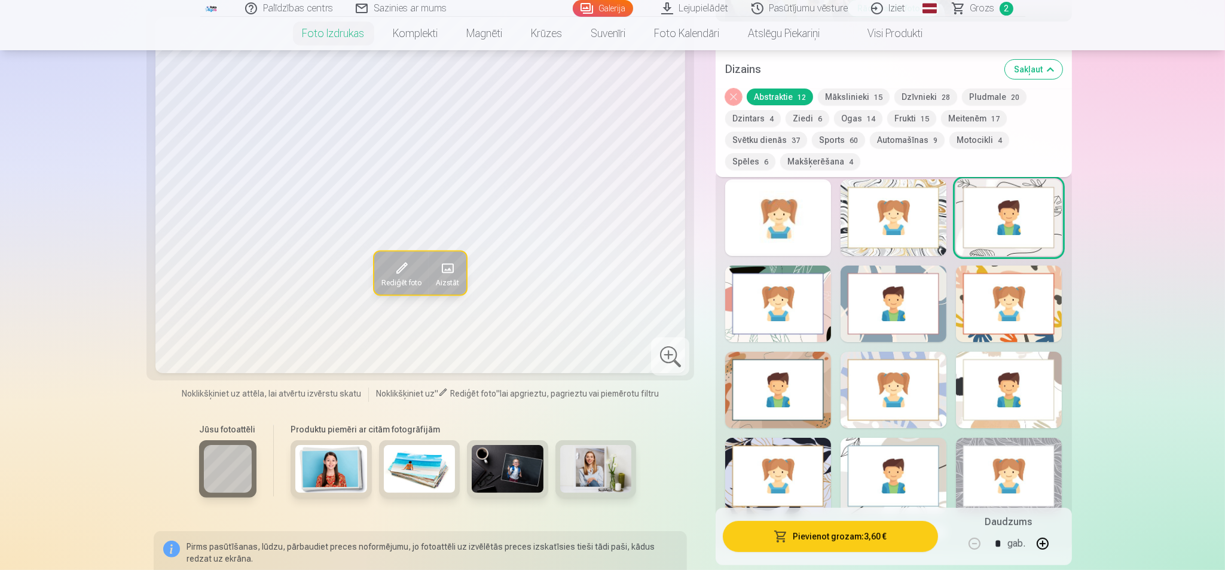
scroll to position [523, 0]
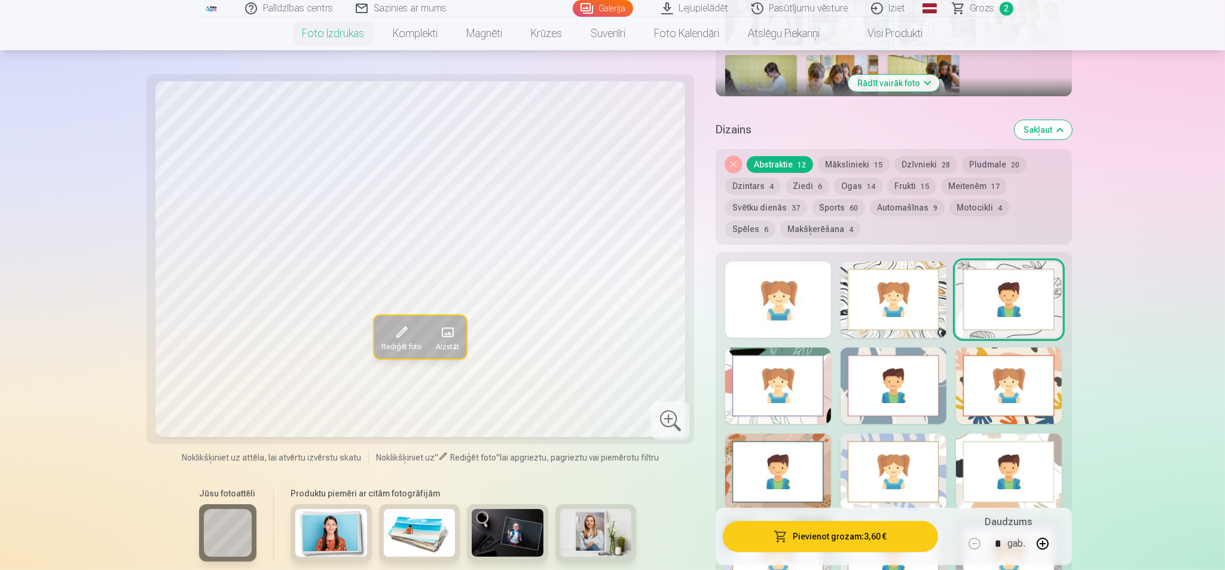
click at [909, 210] on button "Automašīnas 9" at bounding box center [907, 207] width 75 height 17
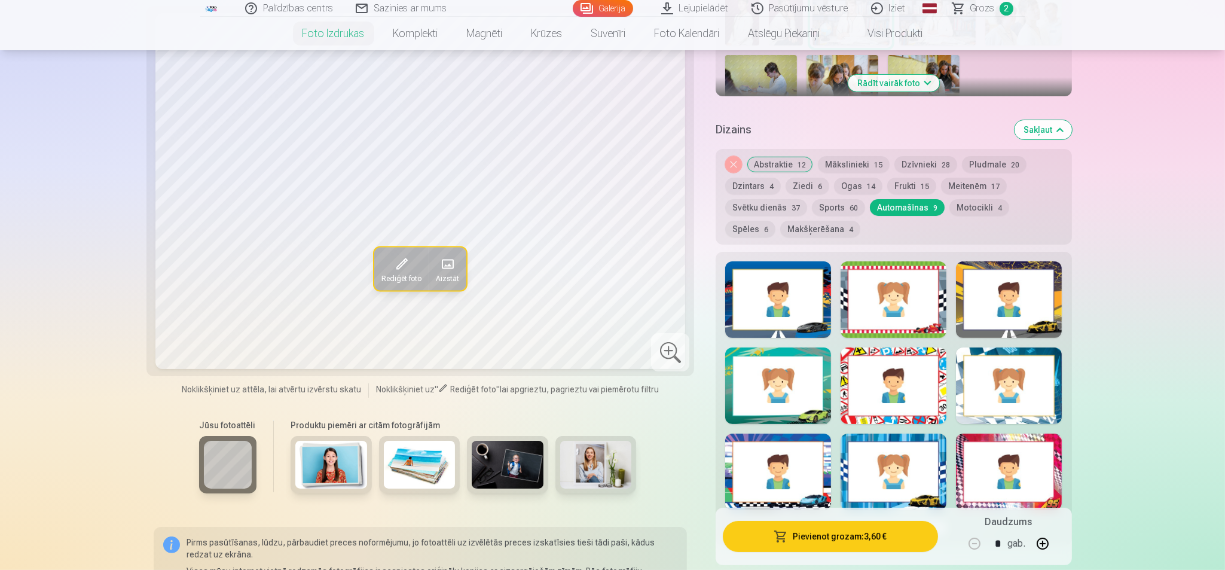
click at [972, 189] on button "Meitenēm 17" at bounding box center [974, 186] width 66 height 17
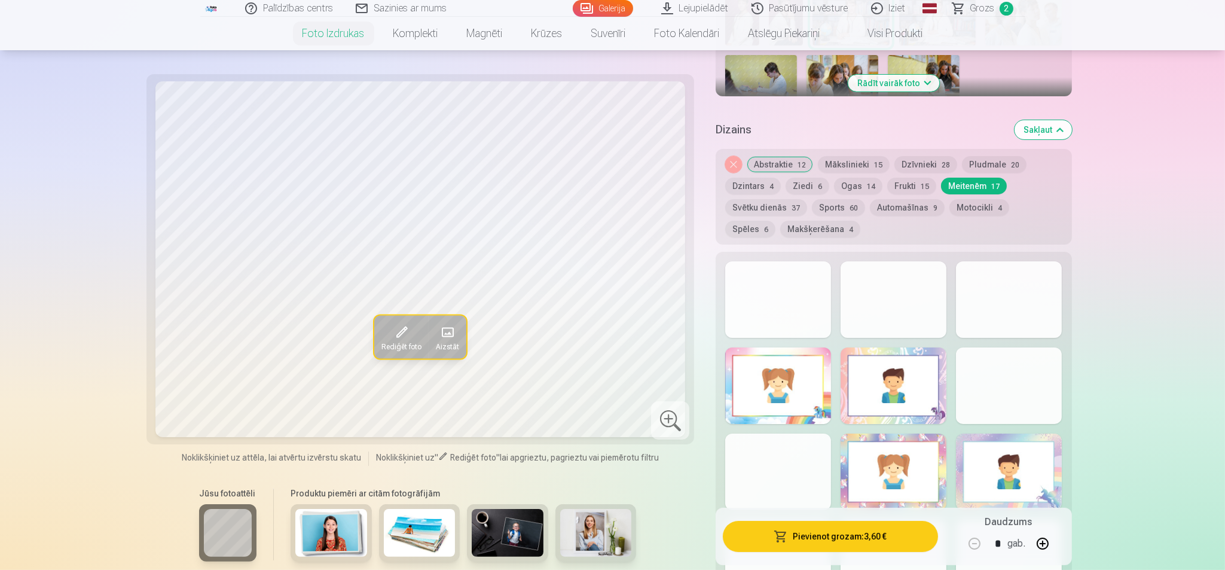
click at [979, 374] on div at bounding box center [1009, 385] width 106 height 77
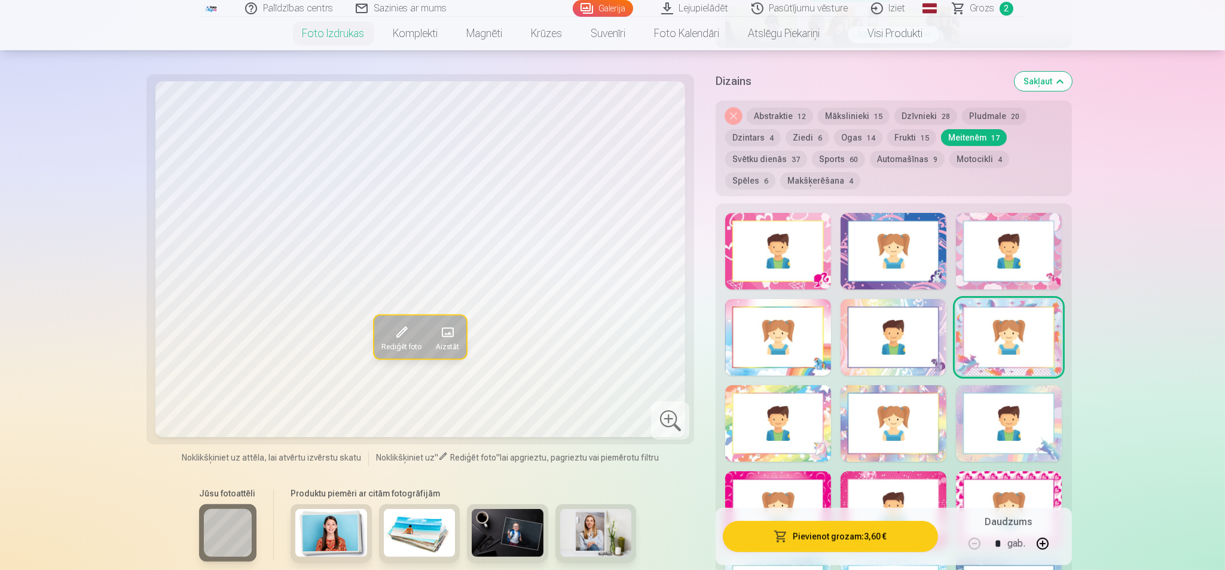
scroll to position [598, 0]
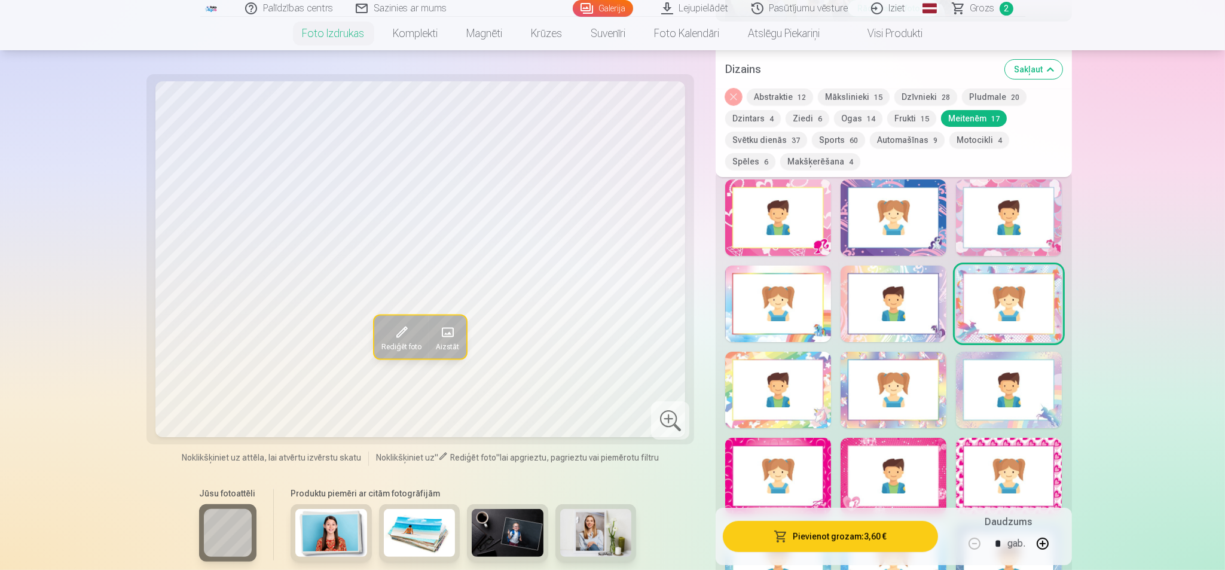
click at [979, 393] on div at bounding box center [1009, 390] width 106 height 77
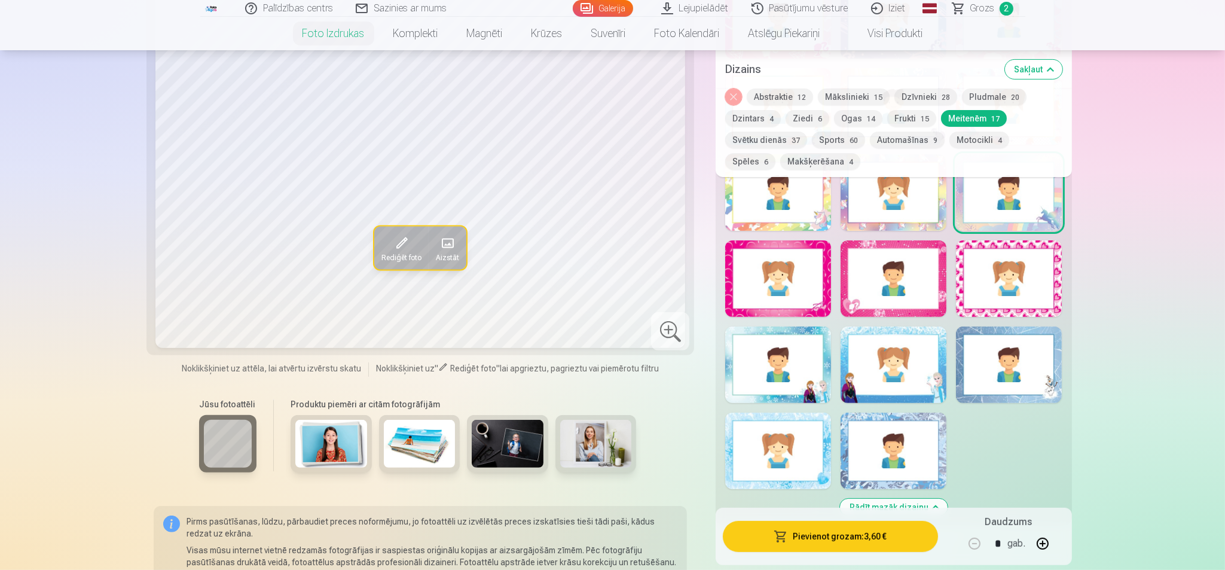
scroll to position [822, 0]
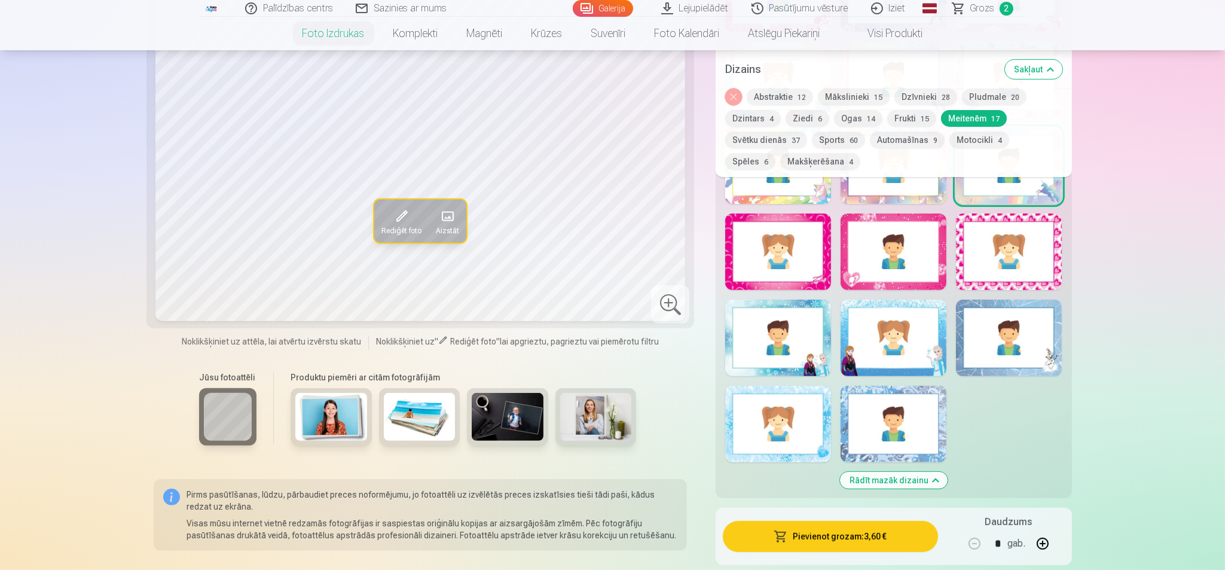
click at [979, 356] on div at bounding box center [1009, 338] width 106 height 77
click at [883, 401] on div at bounding box center [894, 424] width 106 height 77
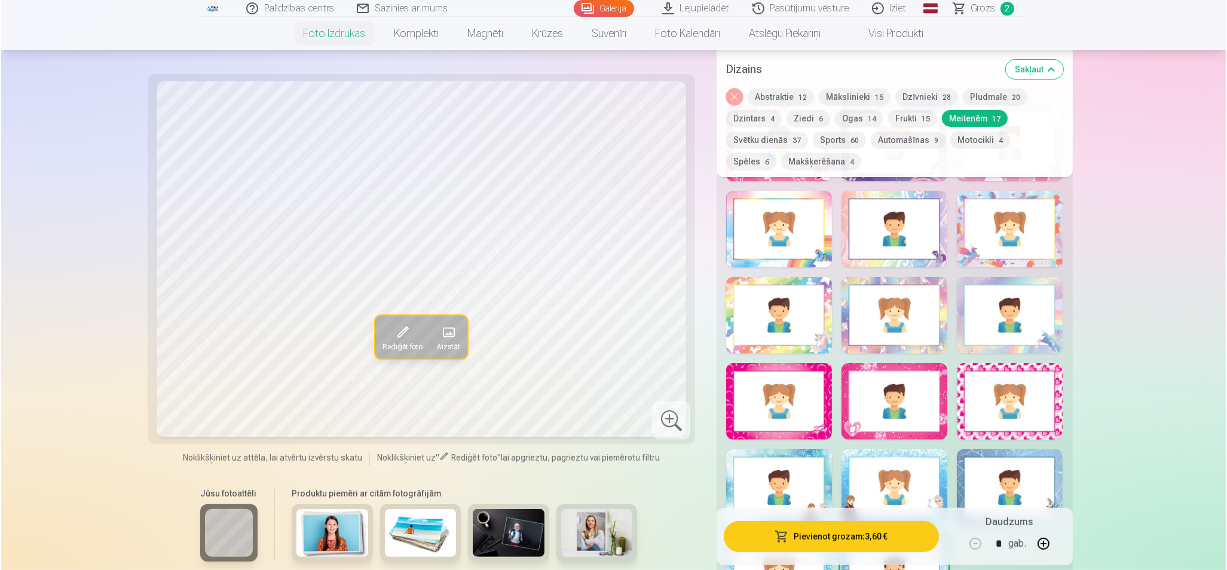
scroll to position [598, 0]
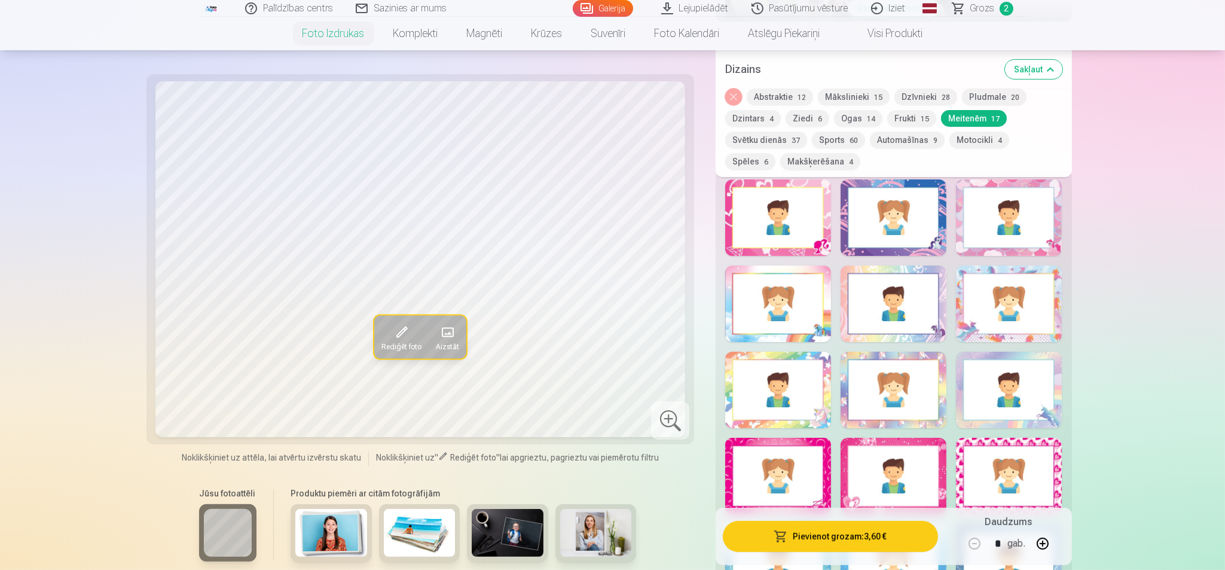
click at [790, 103] on button "Abstraktie 12" at bounding box center [780, 96] width 66 height 17
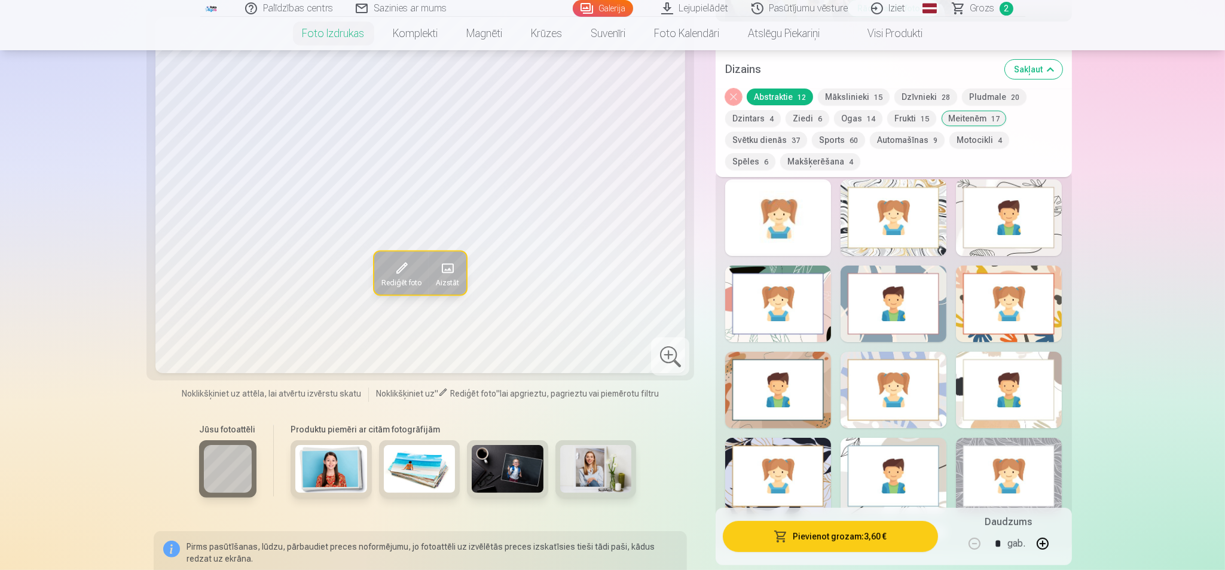
click at [979, 227] on div at bounding box center [1009, 217] width 106 height 77
click at [801, 455] on button "Pievienot grozam : 3,60 €" at bounding box center [830, 536] width 215 height 31
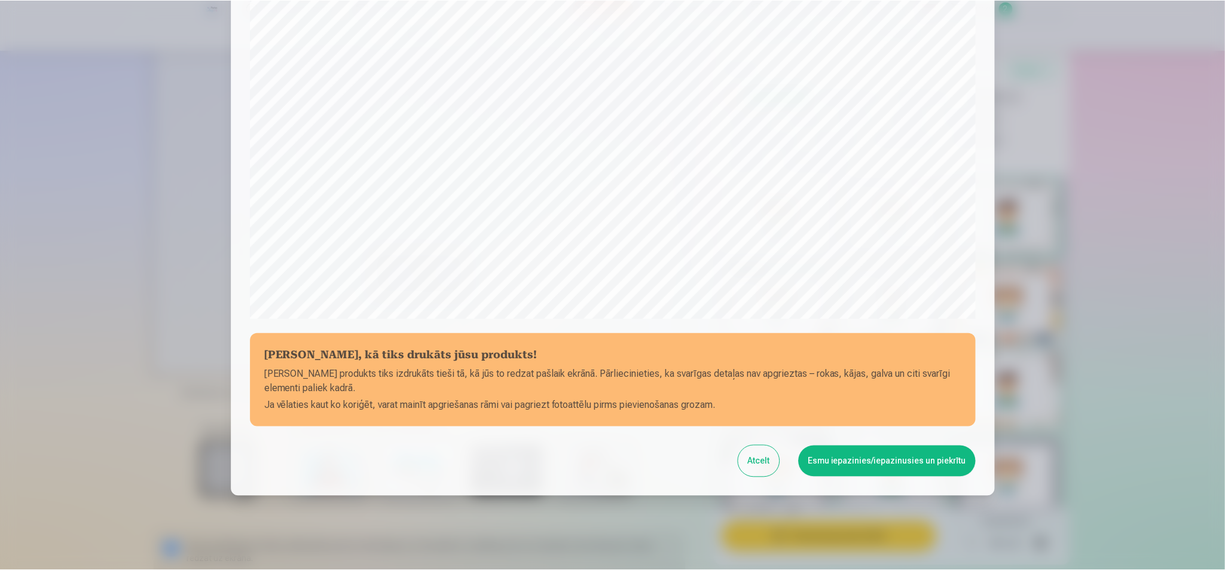
scroll to position [291, 0]
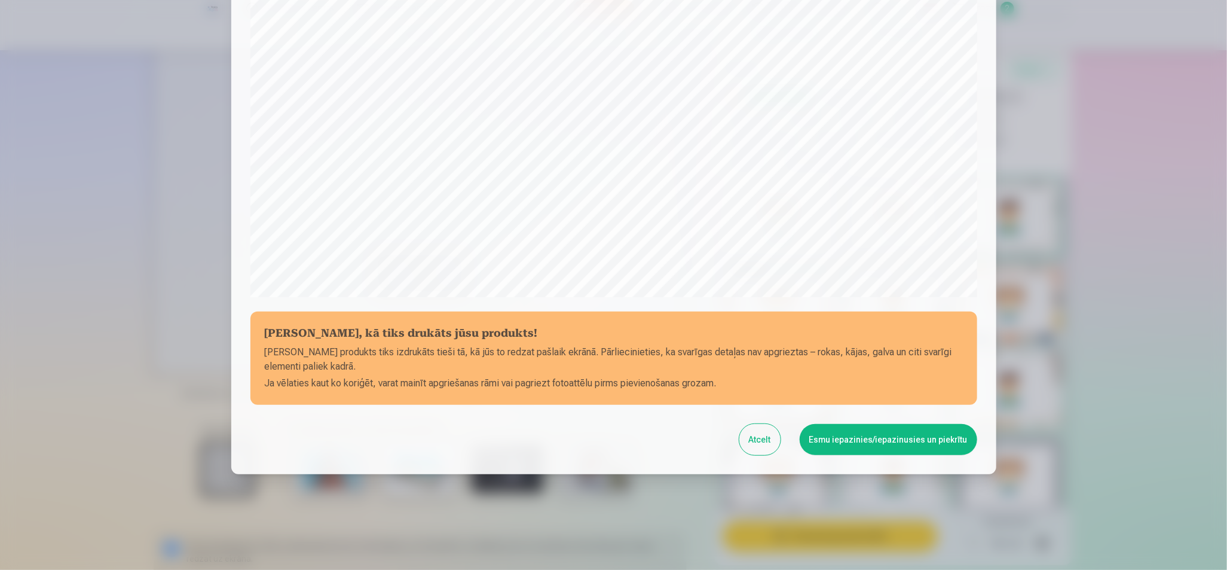
click at [857, 446] on button "Esmu iepazinies/iepazinusies un piekrītu" at bounding box center [889, 439] width 178 height 31
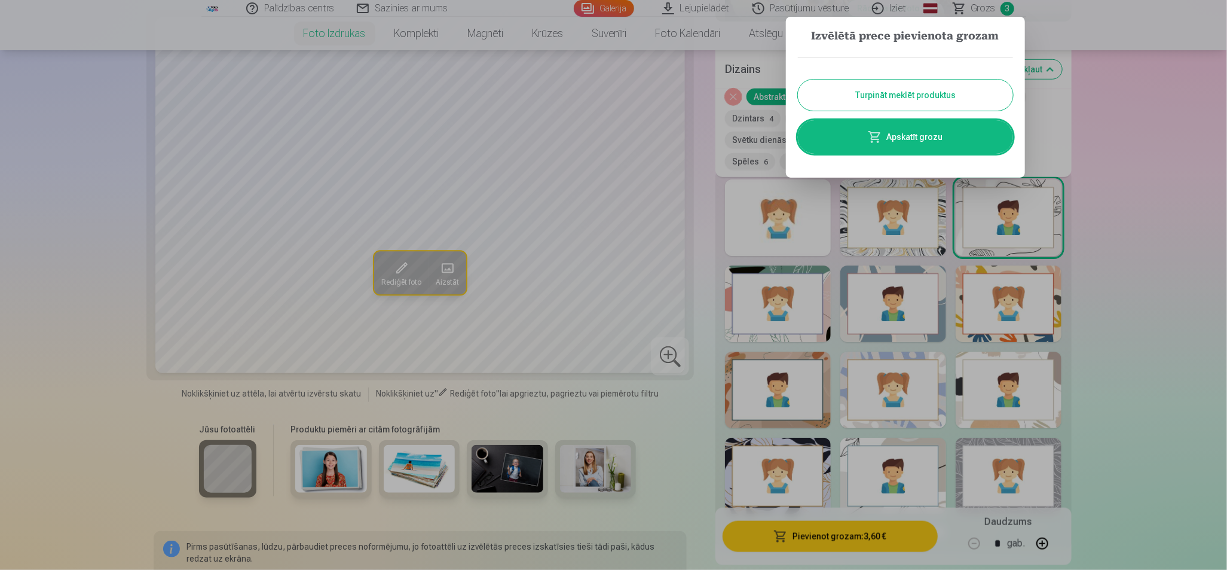
click at [979, 185] on div at bounding box center [613, 285] width 1227 height 570
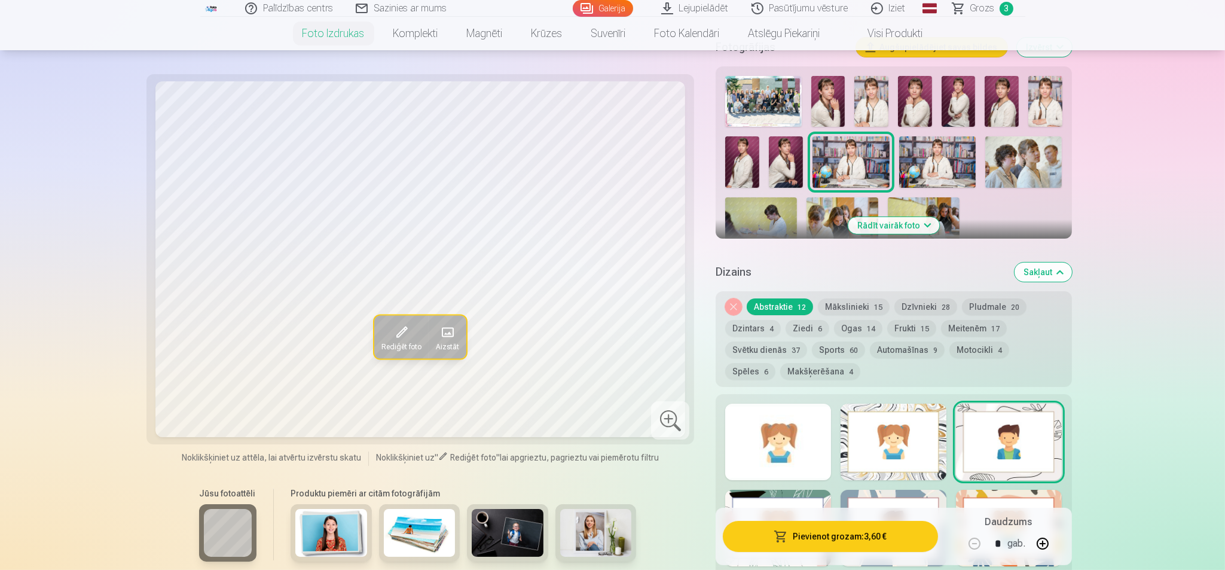
scroll to position [299, 0]
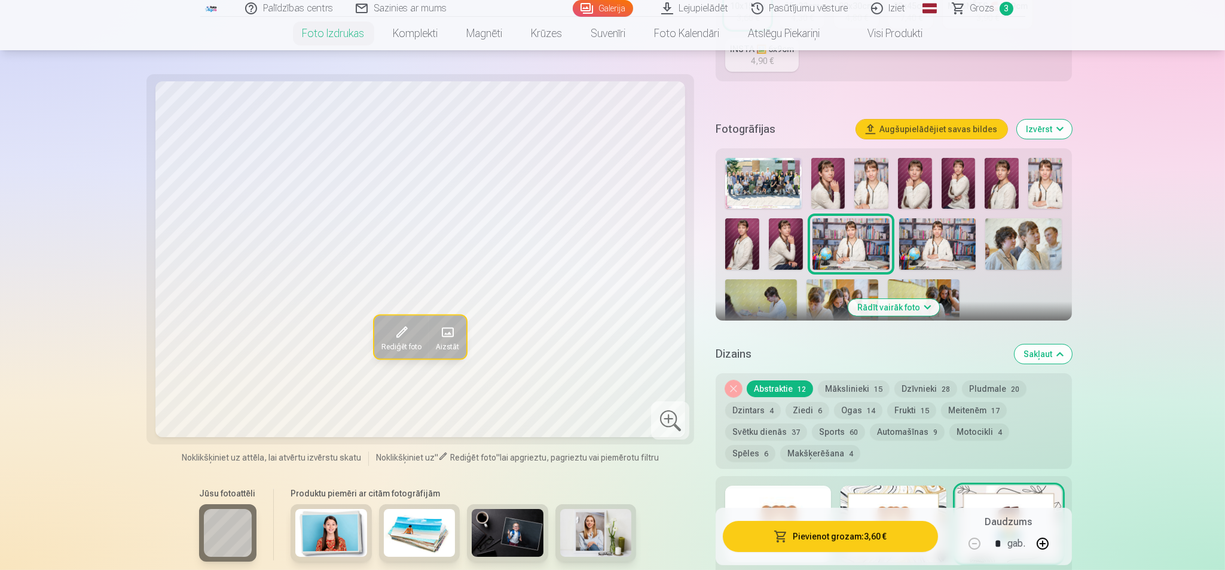
click at [979, 191] on img at bounding box center [1045, 183] width 34 height 51
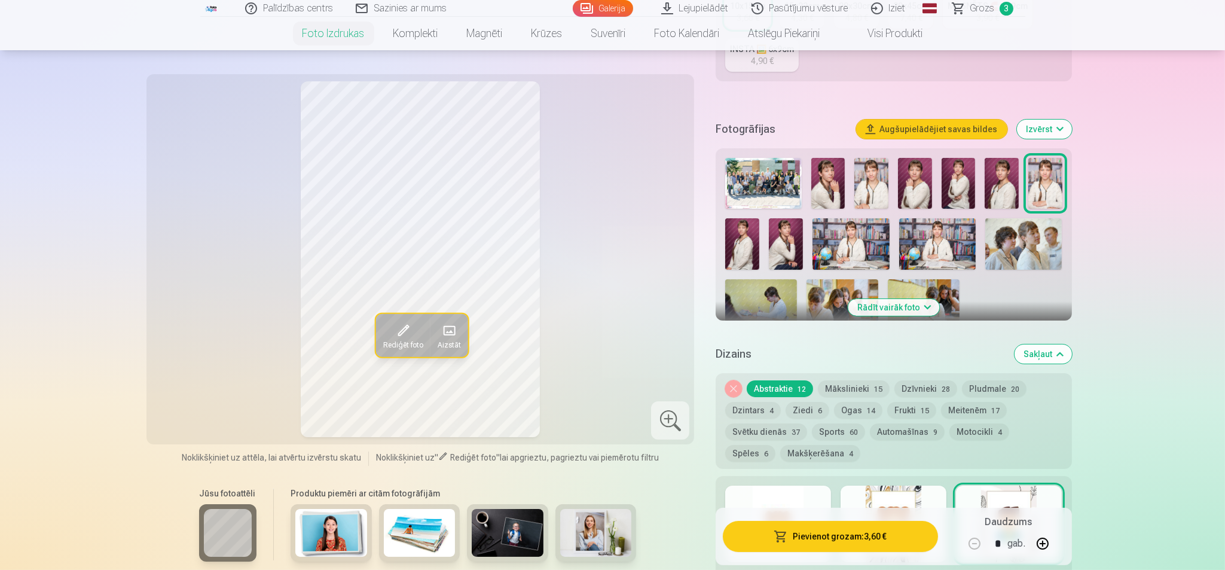
click at [881, 189] on img at bounding box center [871, 183] width 34 height 51
click at [979, 167] on img at bounding box center [1045, 183] width 34 height 51
click at [878, 196] on img at bounding box center [871, 183] width 34 height 51
click at [851, 255] on img at bounding box center [850, 243] width 77 height 51
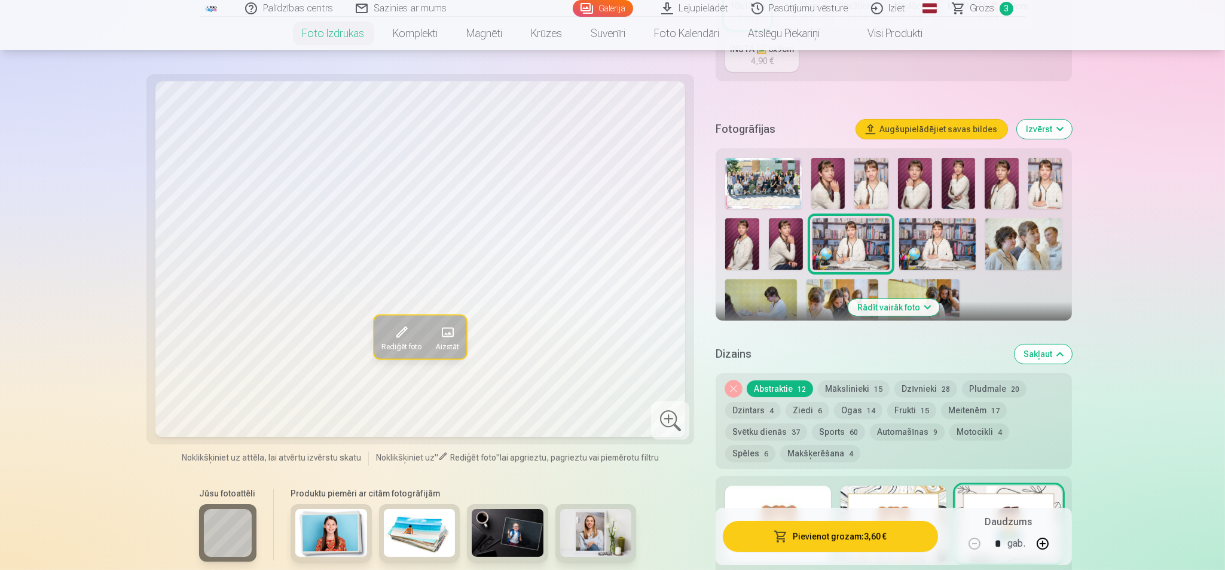
click at [979, 178] on img at bounding box center [1045, 183] width 34 height 51
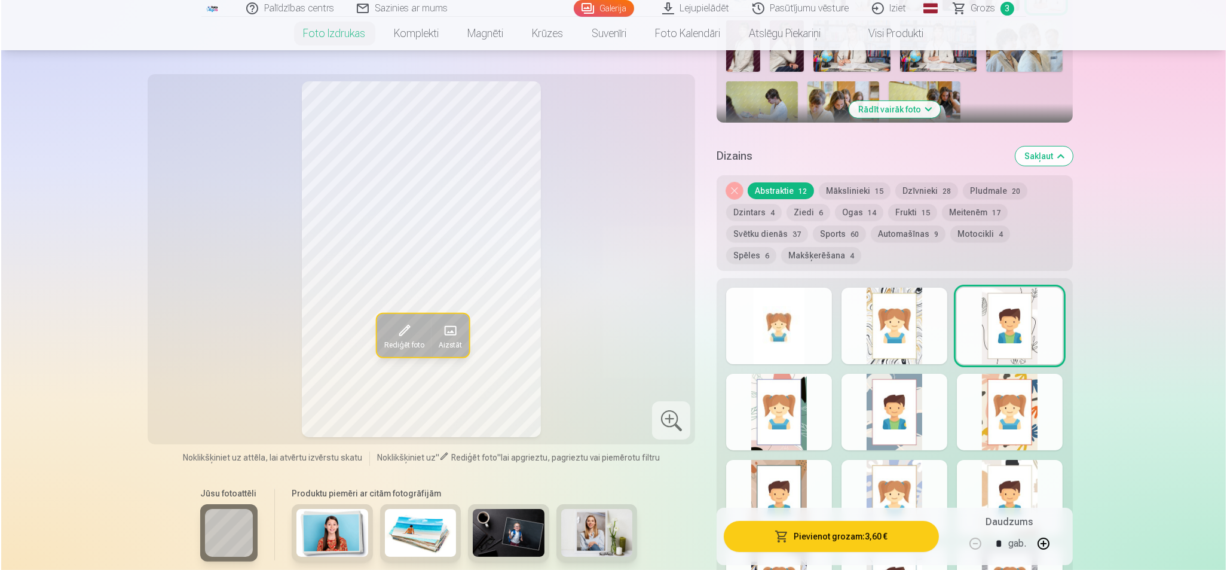
scroll to position [523, 0]
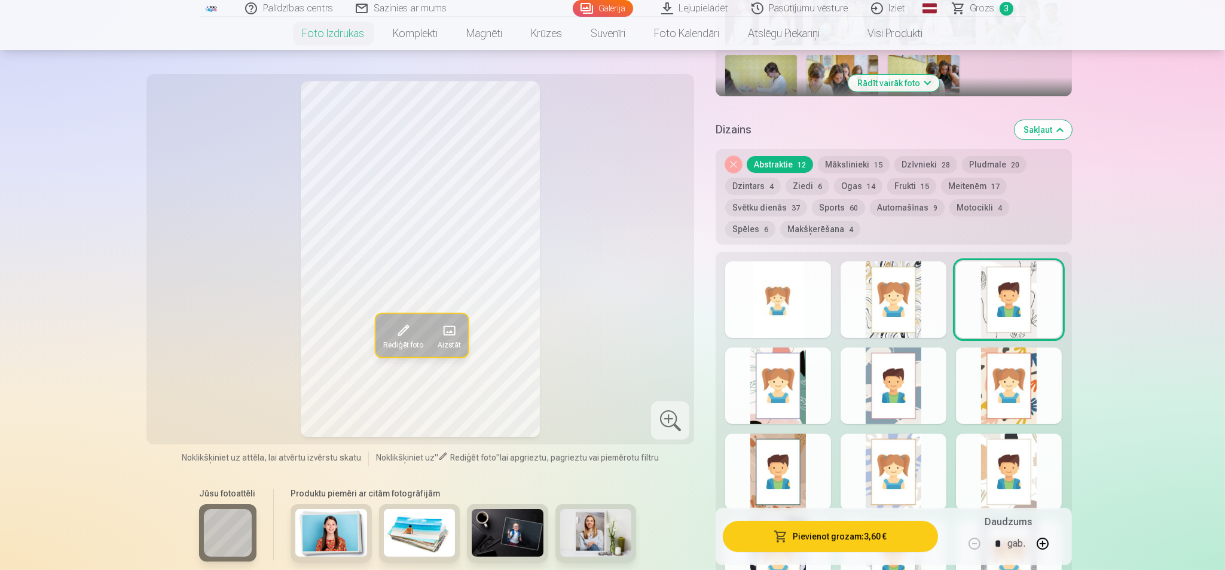
click at [845, 455] on button "Pievienot grozam : 3,60 €" at bounding box center [830, 536] width 215 height 31
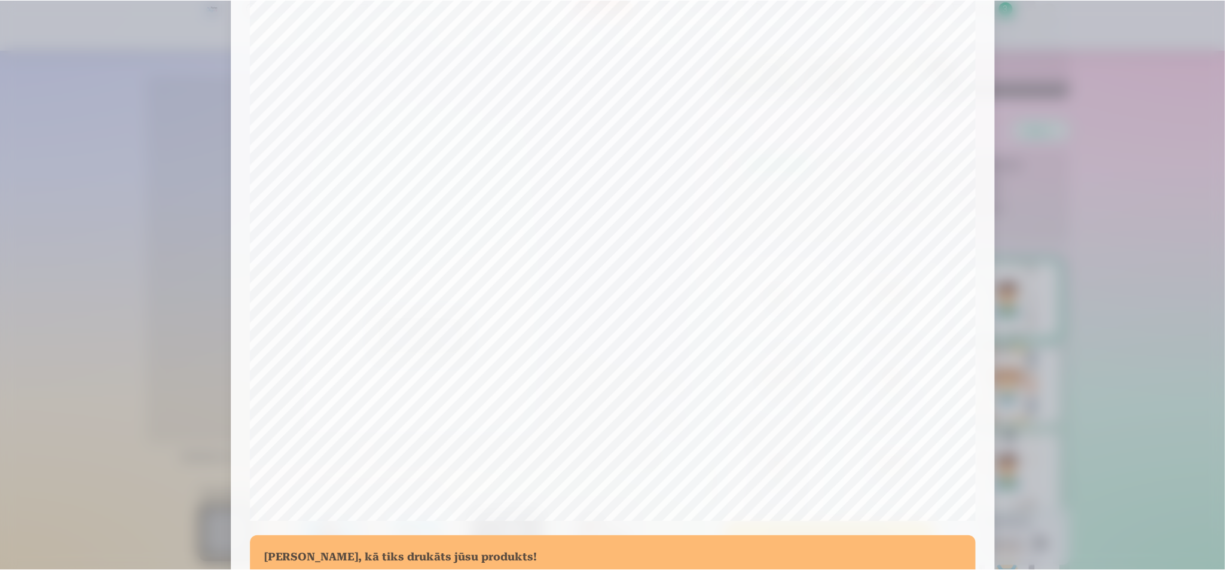
scroll to position [291, 0]
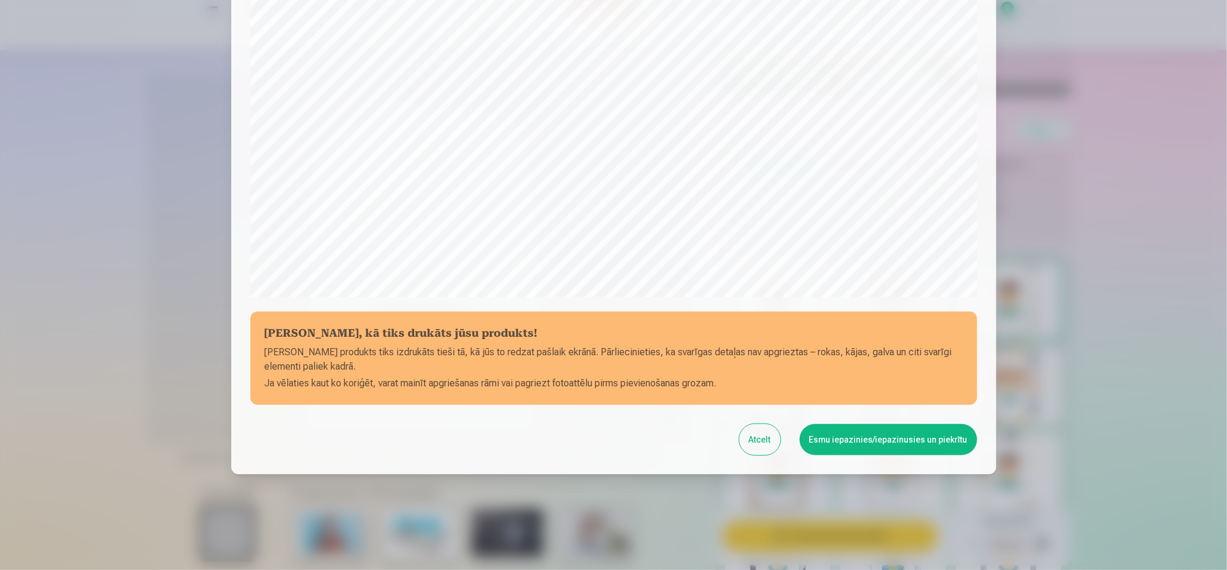
click at [864, 433] on button "Esmu iepazinies/iepazinusies un piekrītu" at bounding box center [889, 439] width 178 height 31
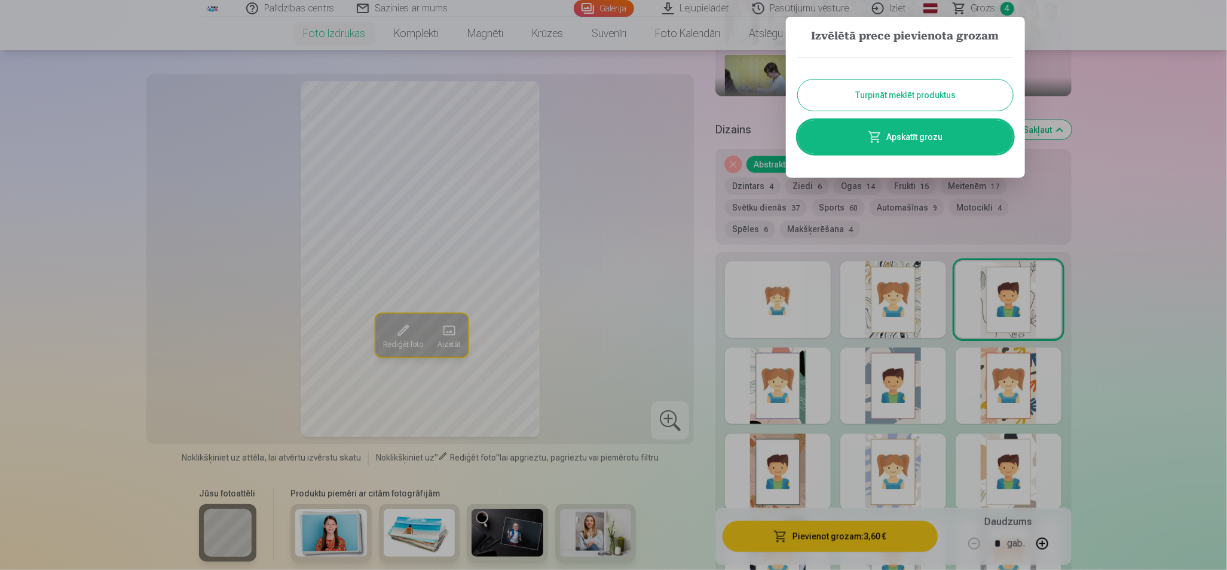
click at [960, 129] on link "Apskatīt grozu" at bounding box center [905, 136] width 215 height 33
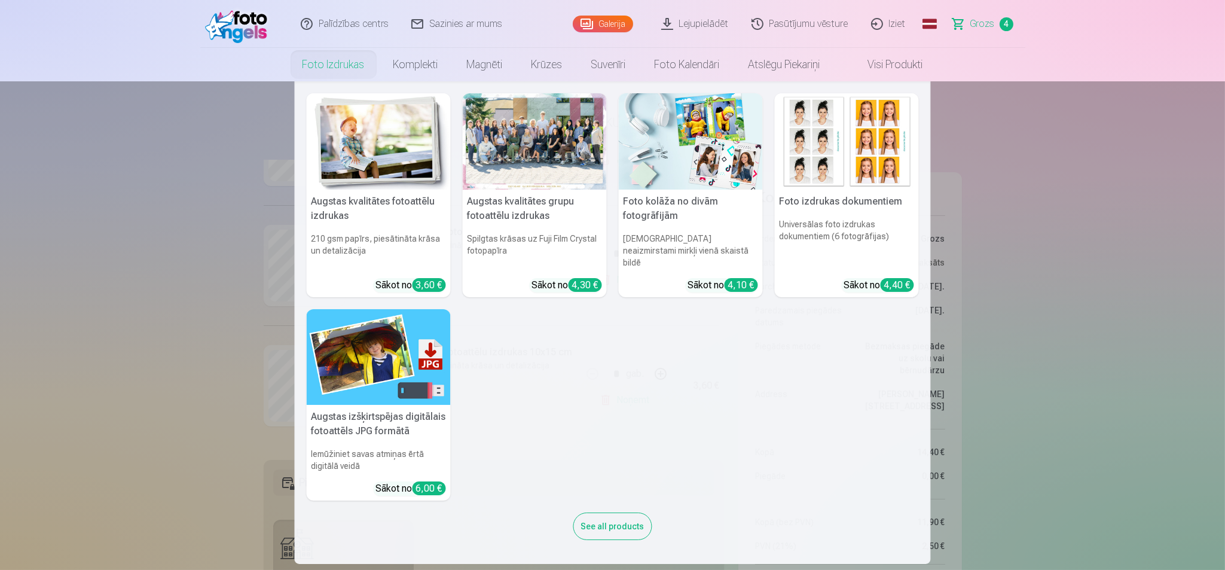
click at [342, 74] on link "Foto izdrukas" at bounding box center [333, 64] width 91 height 33
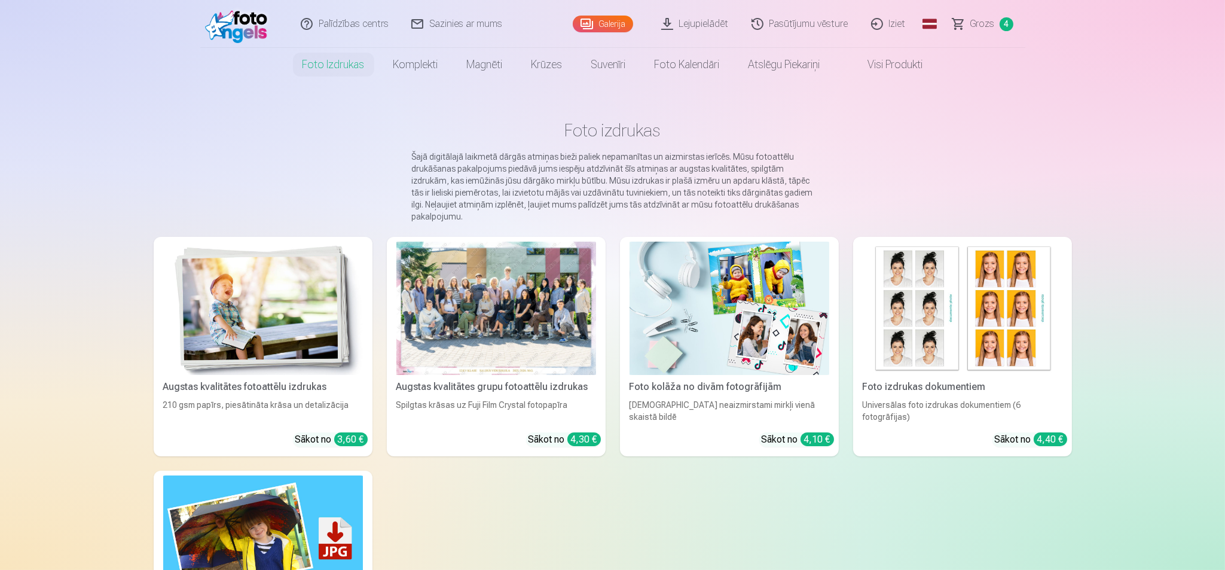
click at [893, 29] on link "Iziet" at bounding box center [888, 24] width 57 height 48
